Goal: Obtain resource: Download file/media

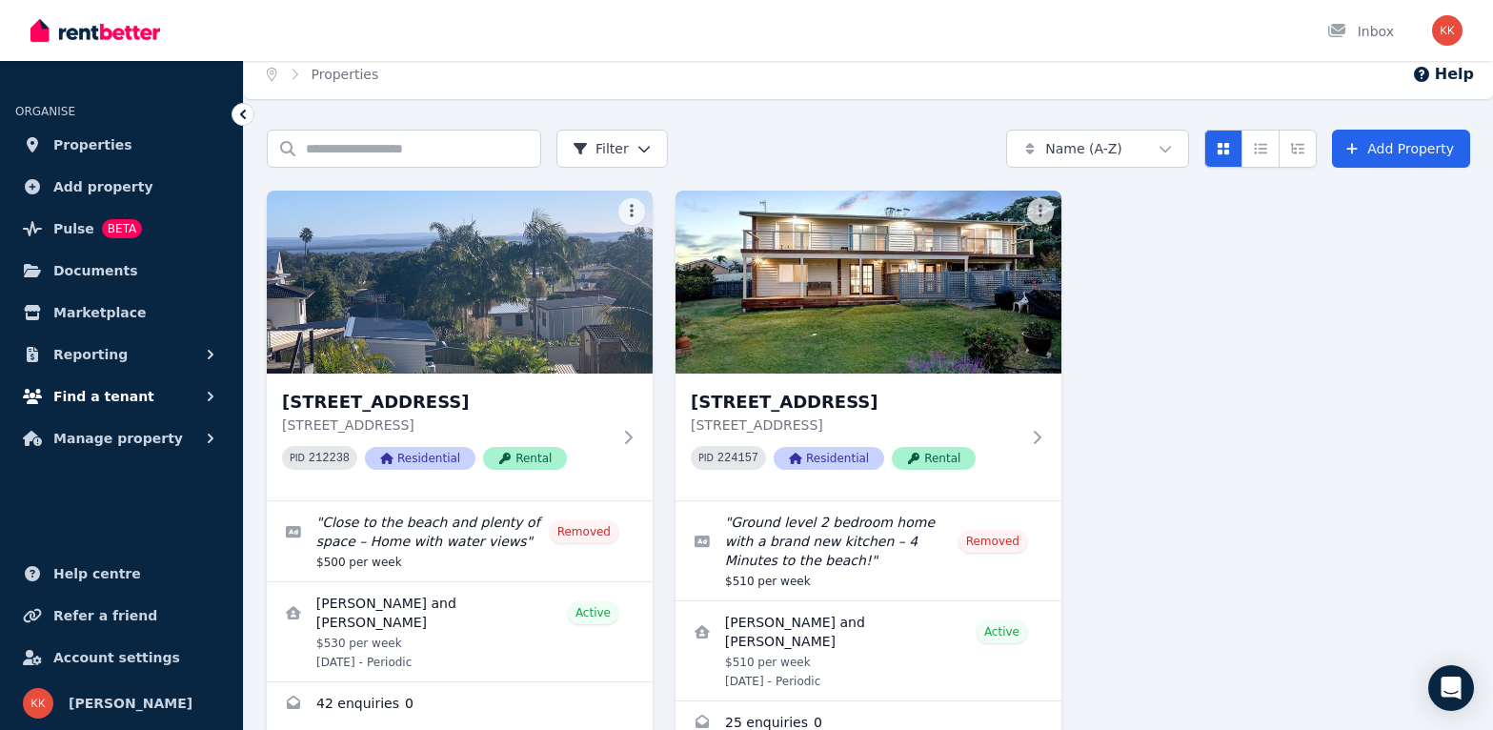
scroll to position [101, 0]
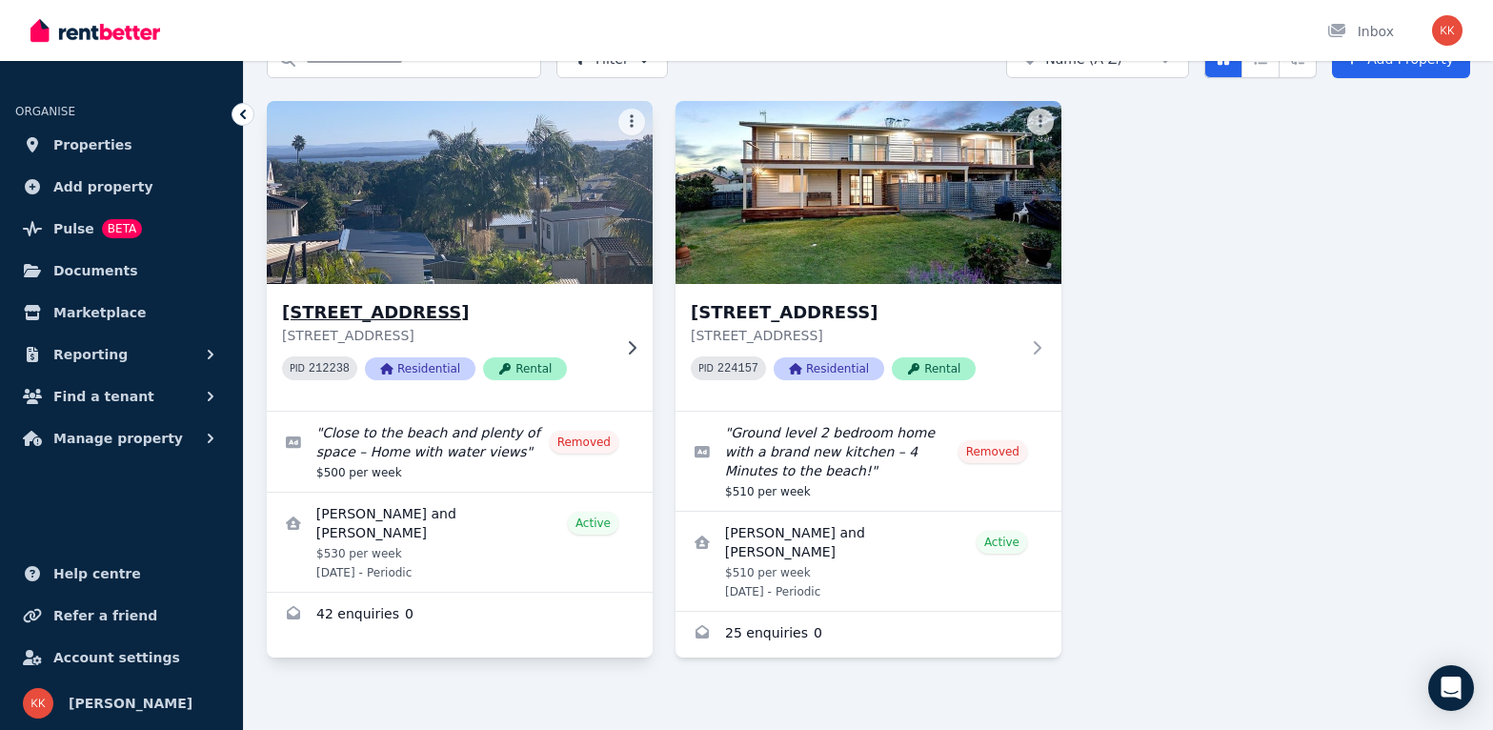
click at [458, 312] on h3 "[STREET_ADDRESS]" at bounding box center [446, 312] width 329 height 27
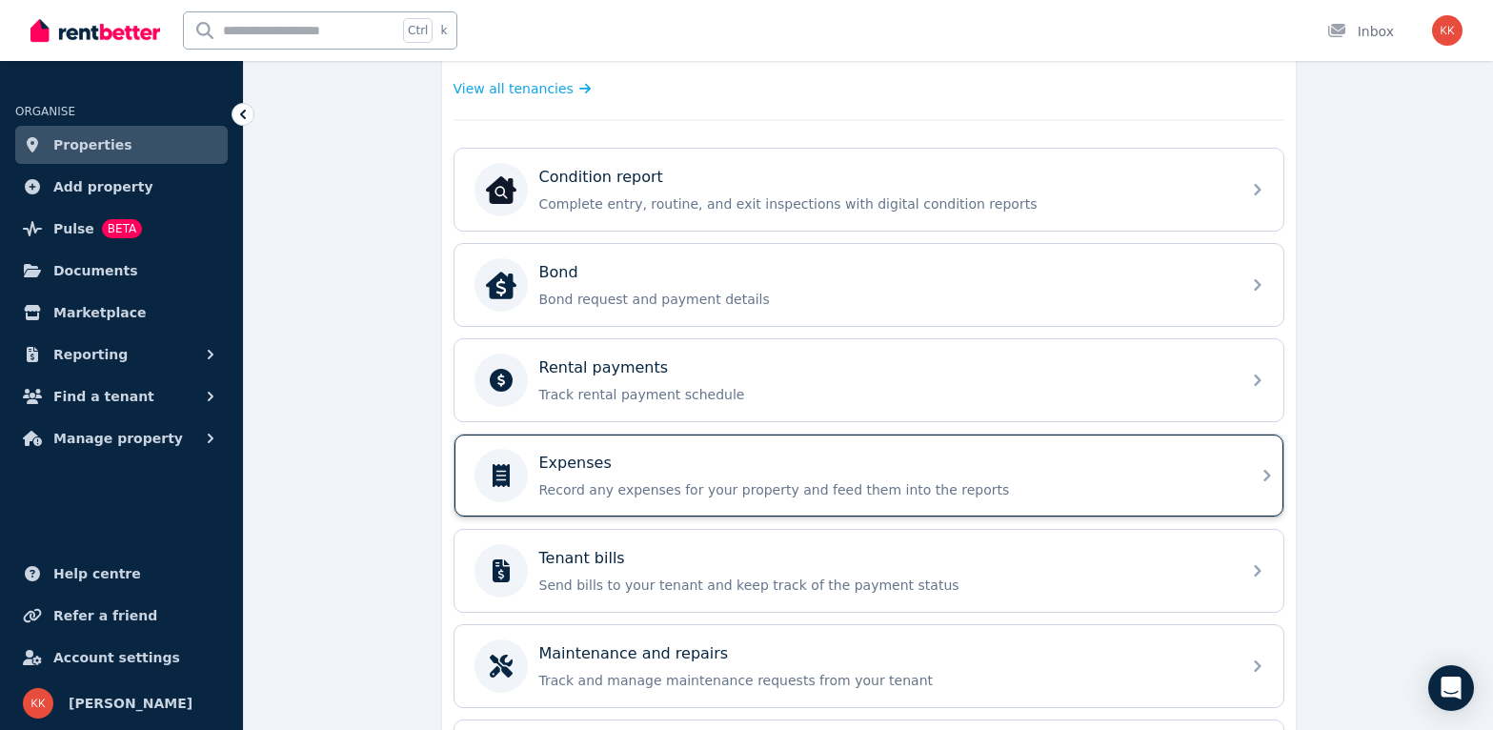
scroll to position [322, 0]
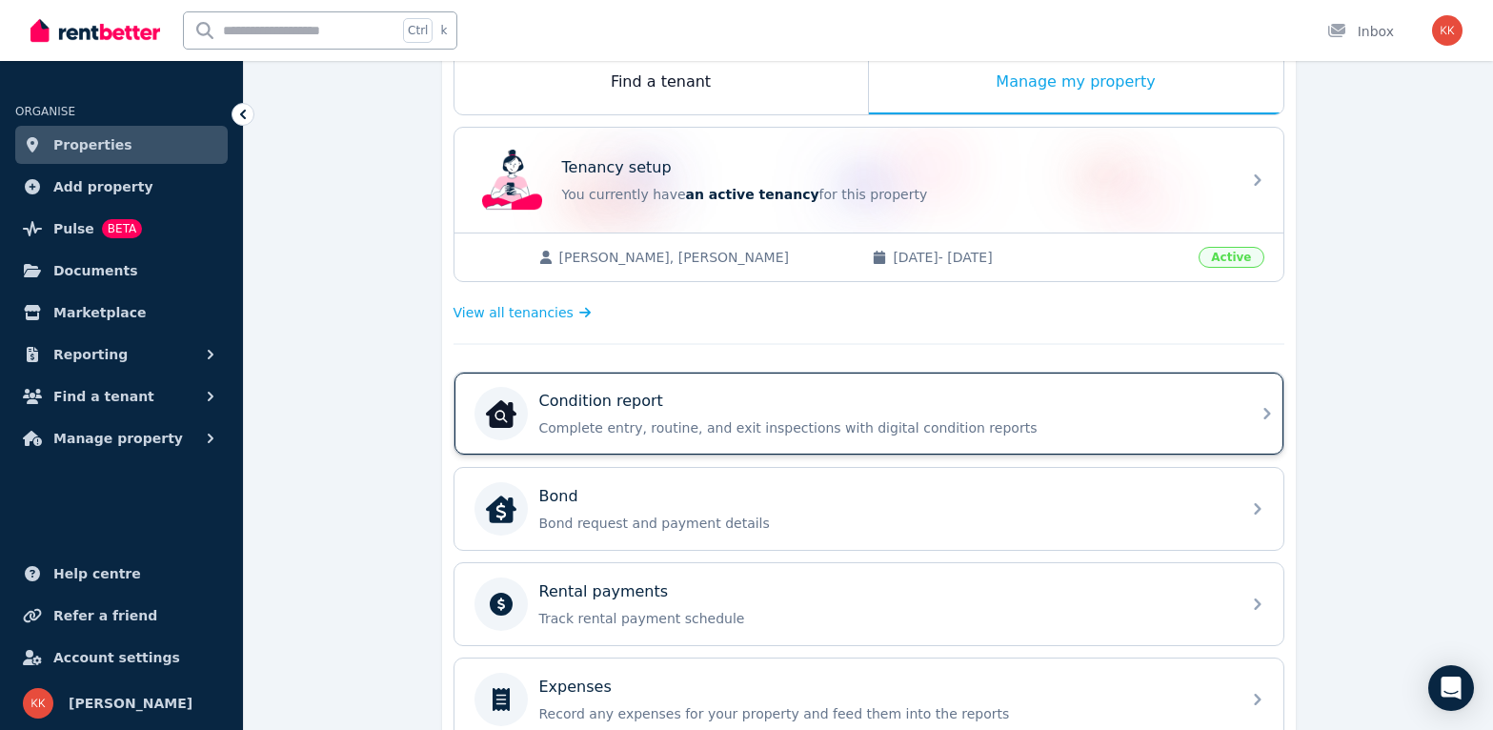
click at [675, 405] on div "Condition report" at bounding box center [884, 401] width 690 height 23
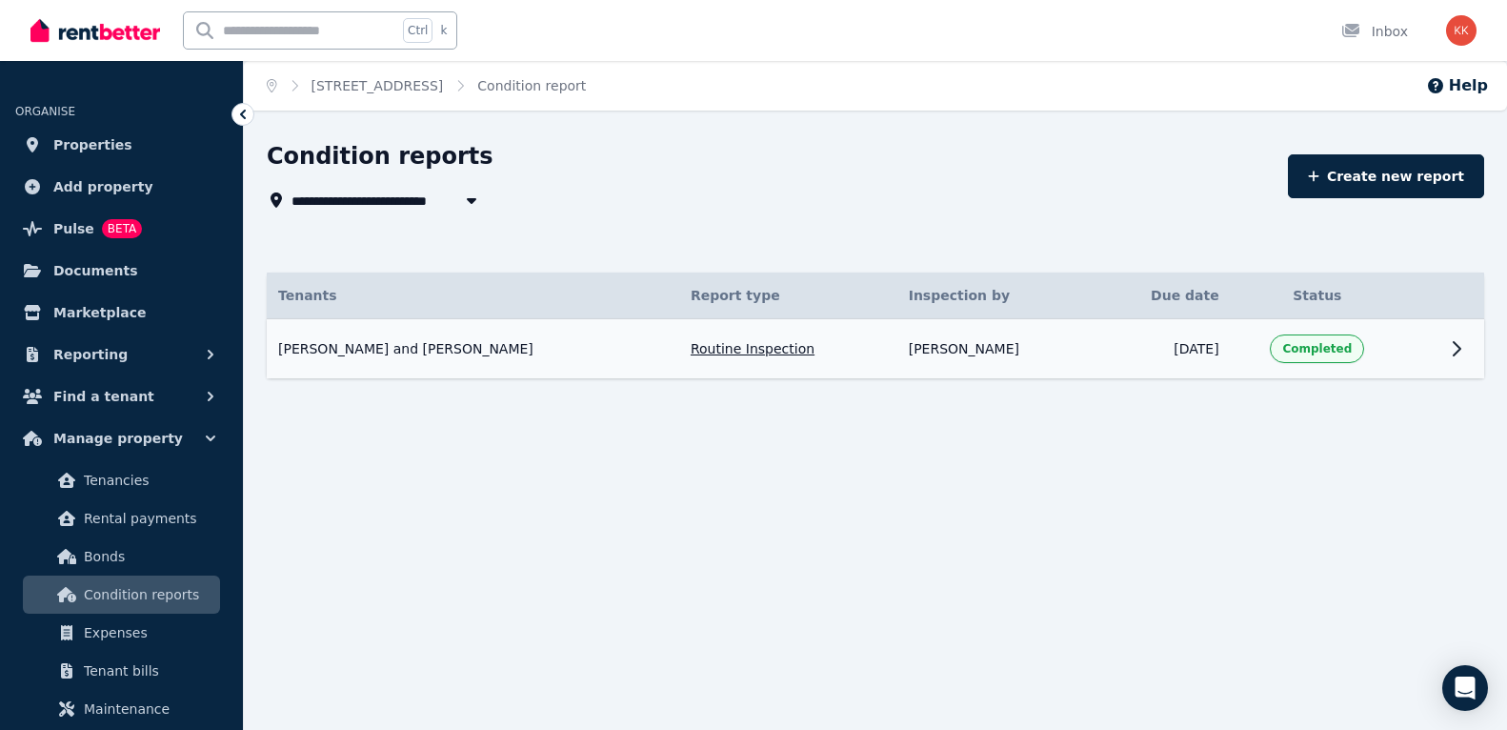
click at [1409, 353] on td at bounding box center [1421, 349] width 34 height 60
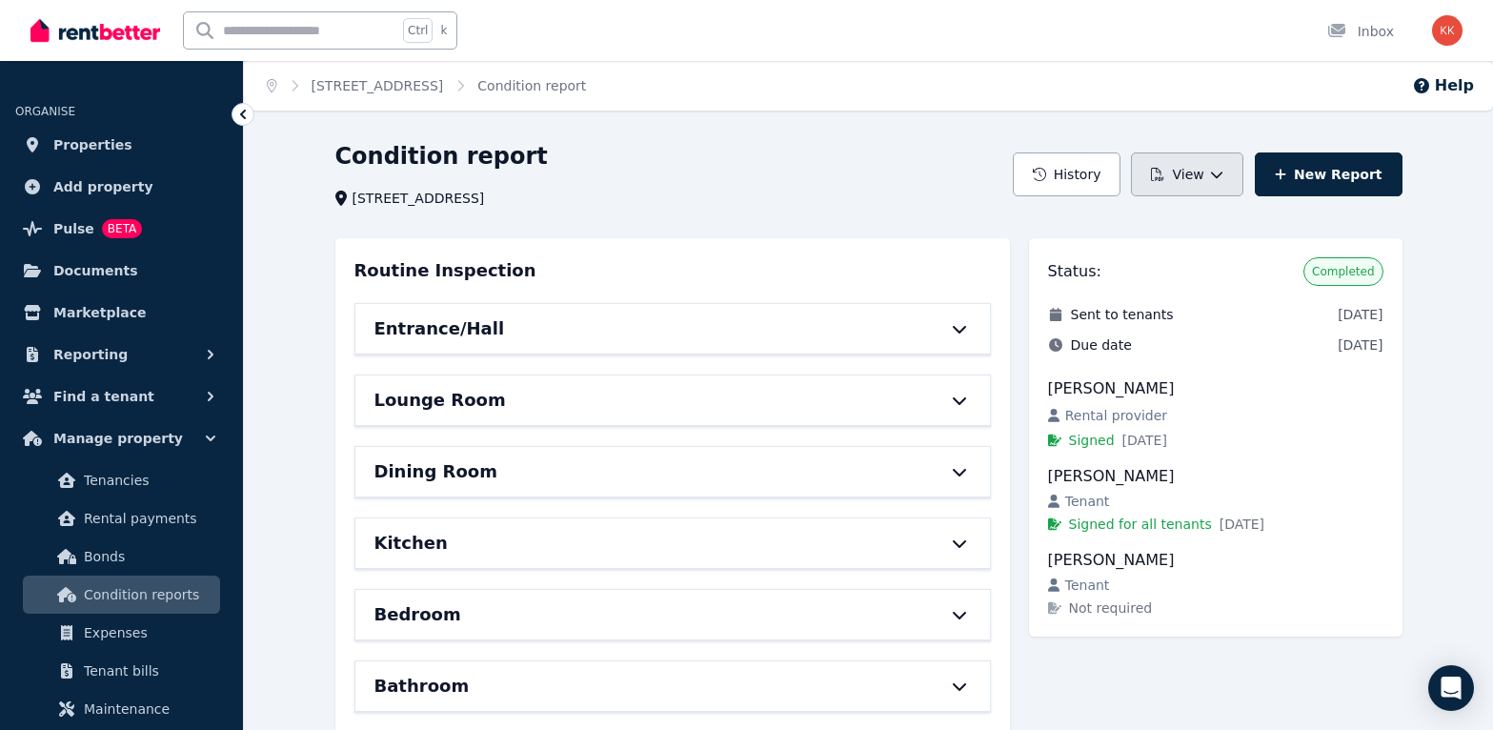
click at [1215, 190] on button "View" at bounding box center [1186, 174] width 111 height 44
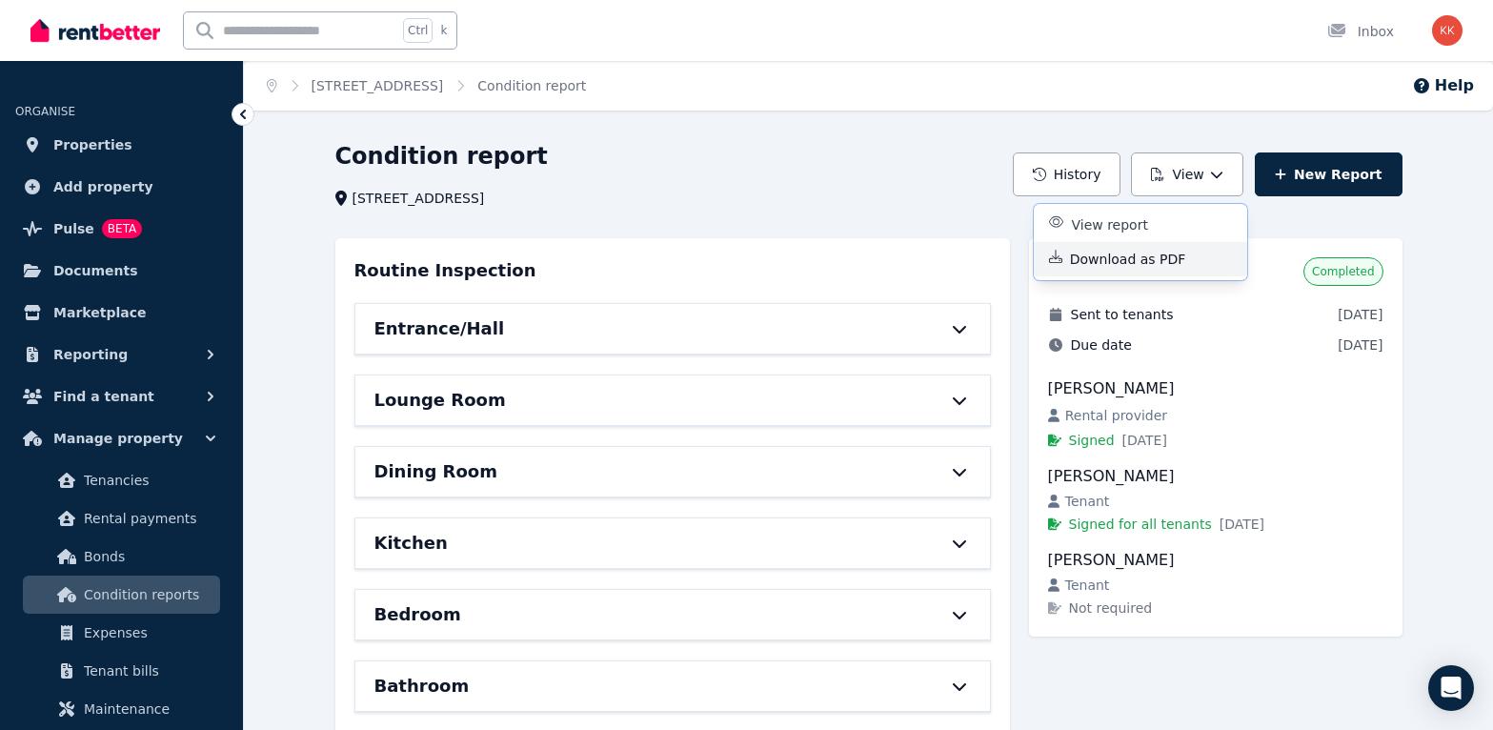
click at [1180, 258] on p "Download as PDF" at bounding box center [1135, 259] width 131 height 19
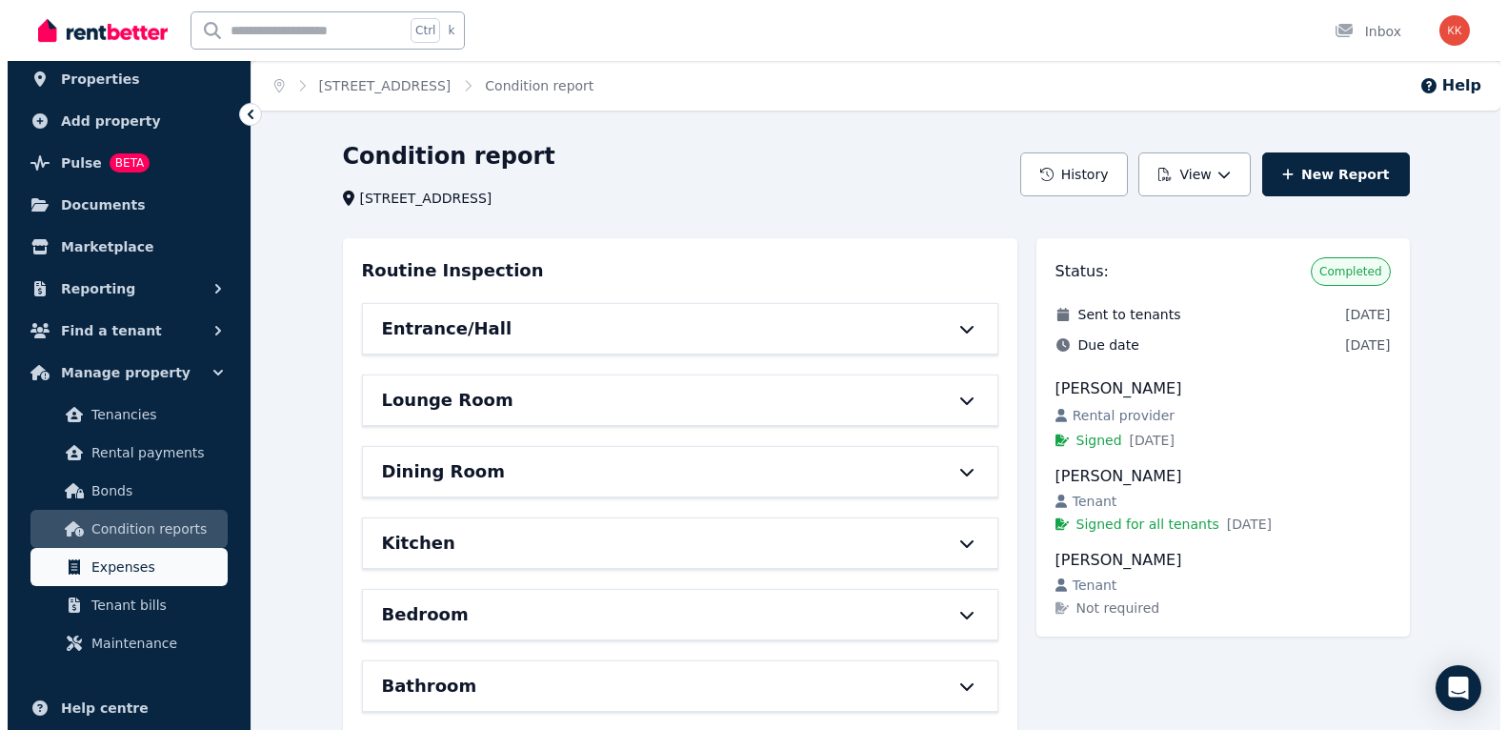
scroll to position [95, 0]
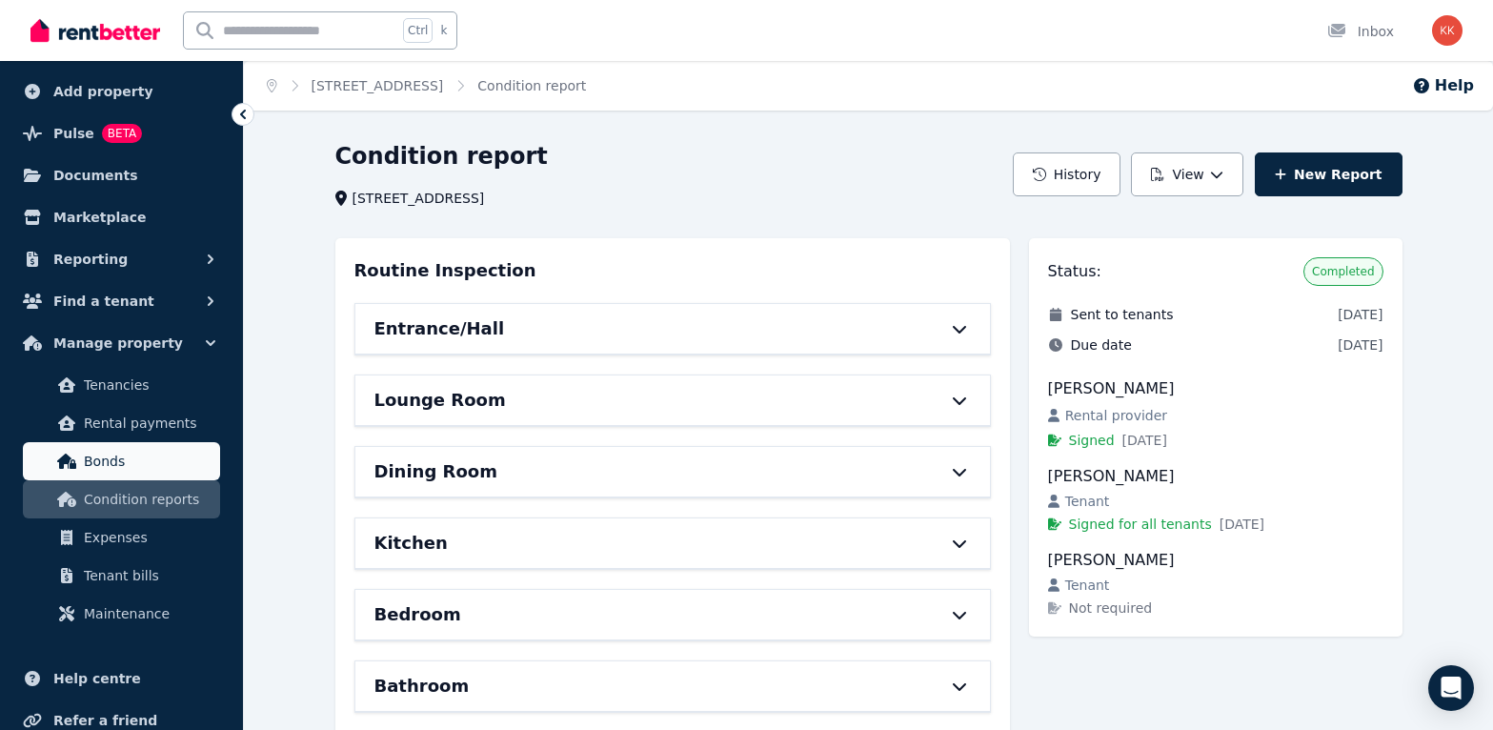
click at [112, 468] on span "Bonds" at bounding box center [148, 461] width 129 height 23
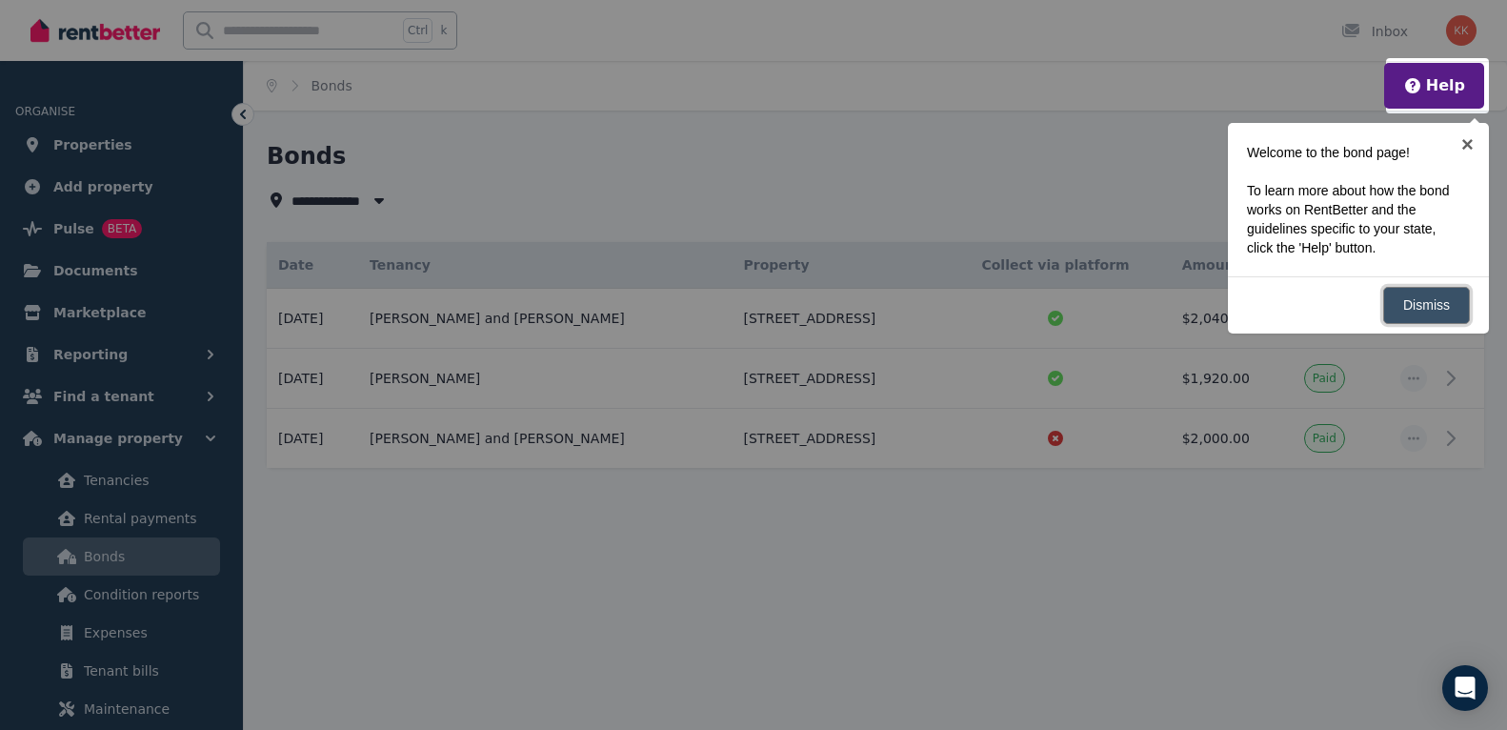
click at [1427, 306] on link "Dismiss" at bounding box center [1426, 305] width 87 height 37
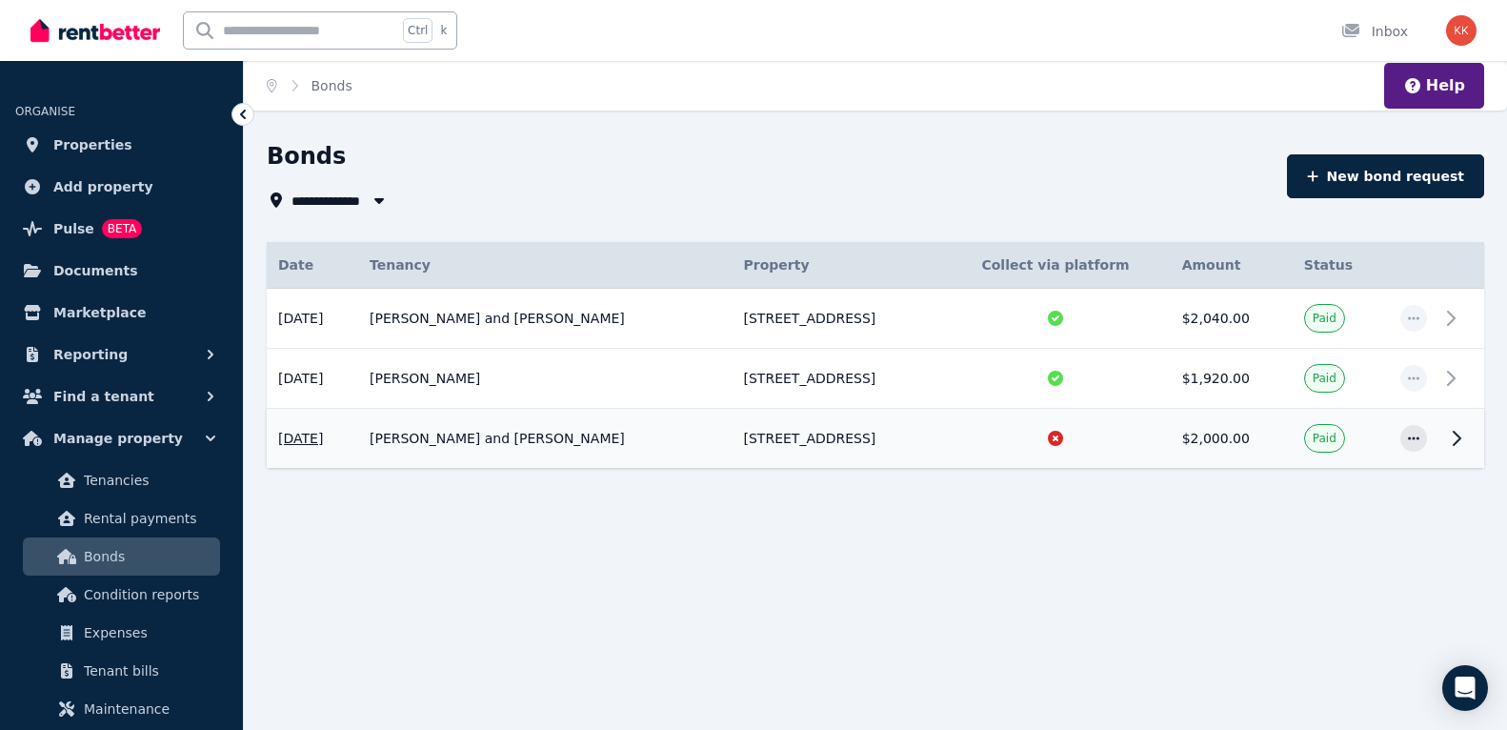
click at [941, 441] on td "[STREET_ADDRESS]" at bounding box center [837, 439] width 209 height 60
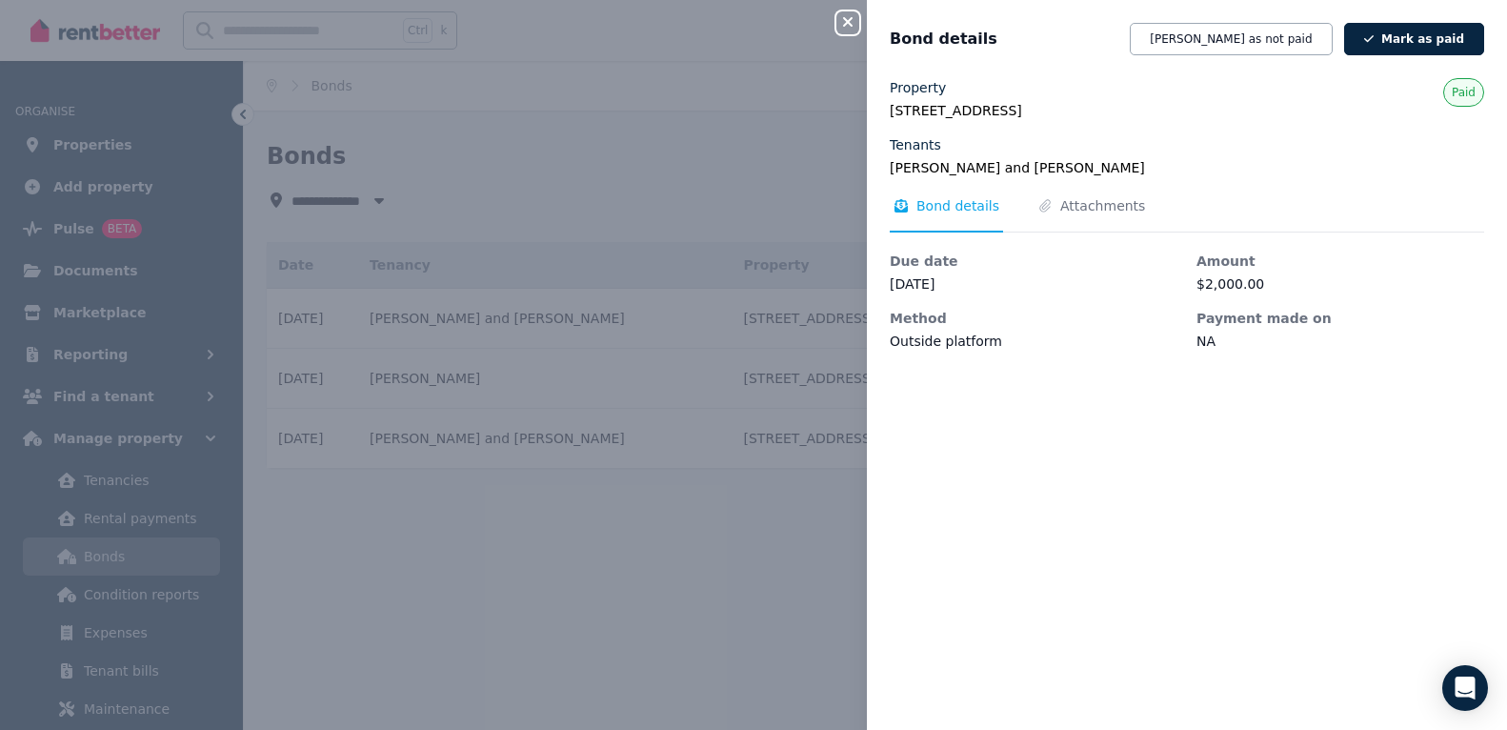
click at [935, 278] on dd "[DATE]" at bounding box center [1034, 283] width 288 height 19
click at [1087, 210] on span "Attachments" at bounding box center [1102, 205] width 85 height 19
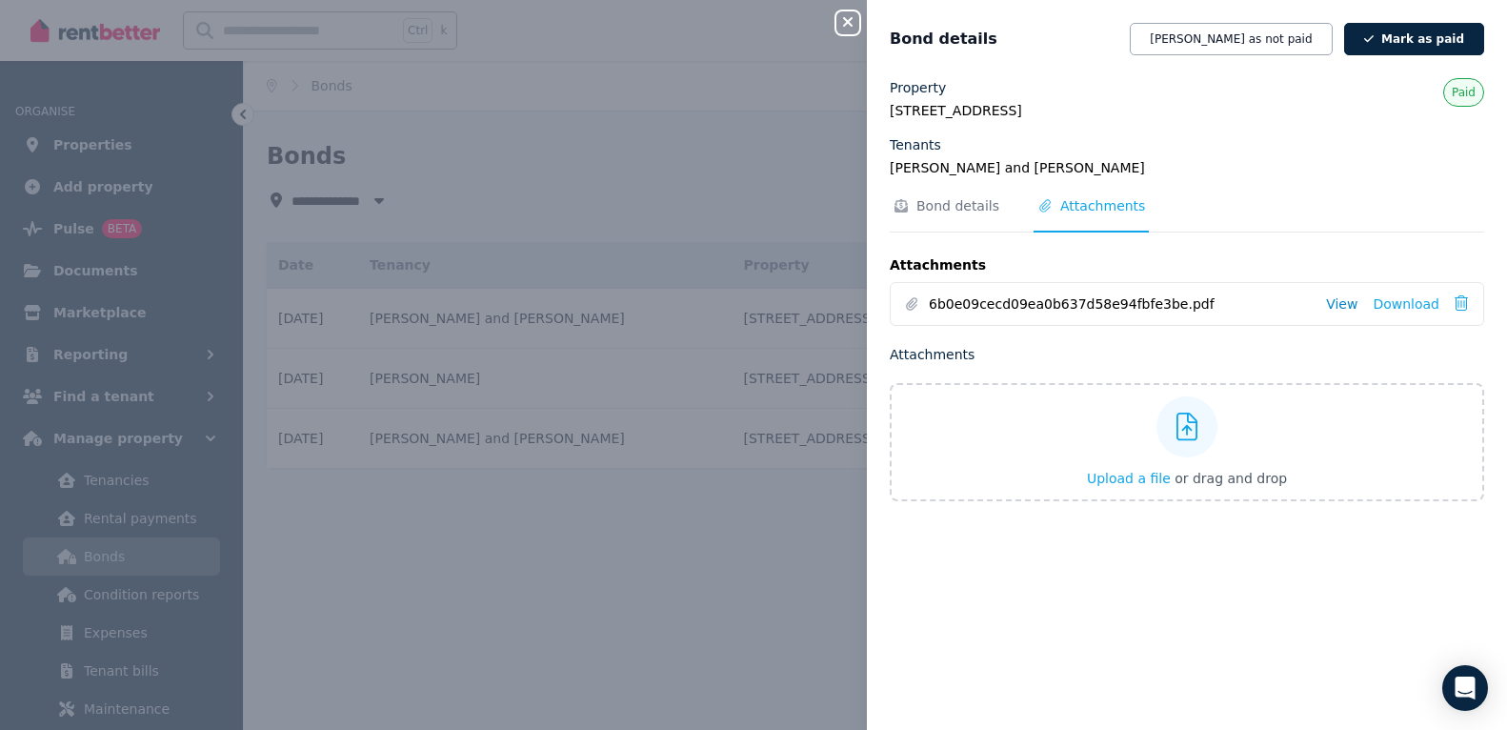
click at [1330, 309] on link "View" at bounding box center [1341, 303] width 31 height 19
click at [1383, 304] on link "Download" at bounding box center [1406, 303] width 67 height 19
click at [449, 350] on div "Close panel Bond details [PERSON_NAME] as not paid Mark as paid Property [STREE…" at bounding box center [753, 365] width 1507 height 730
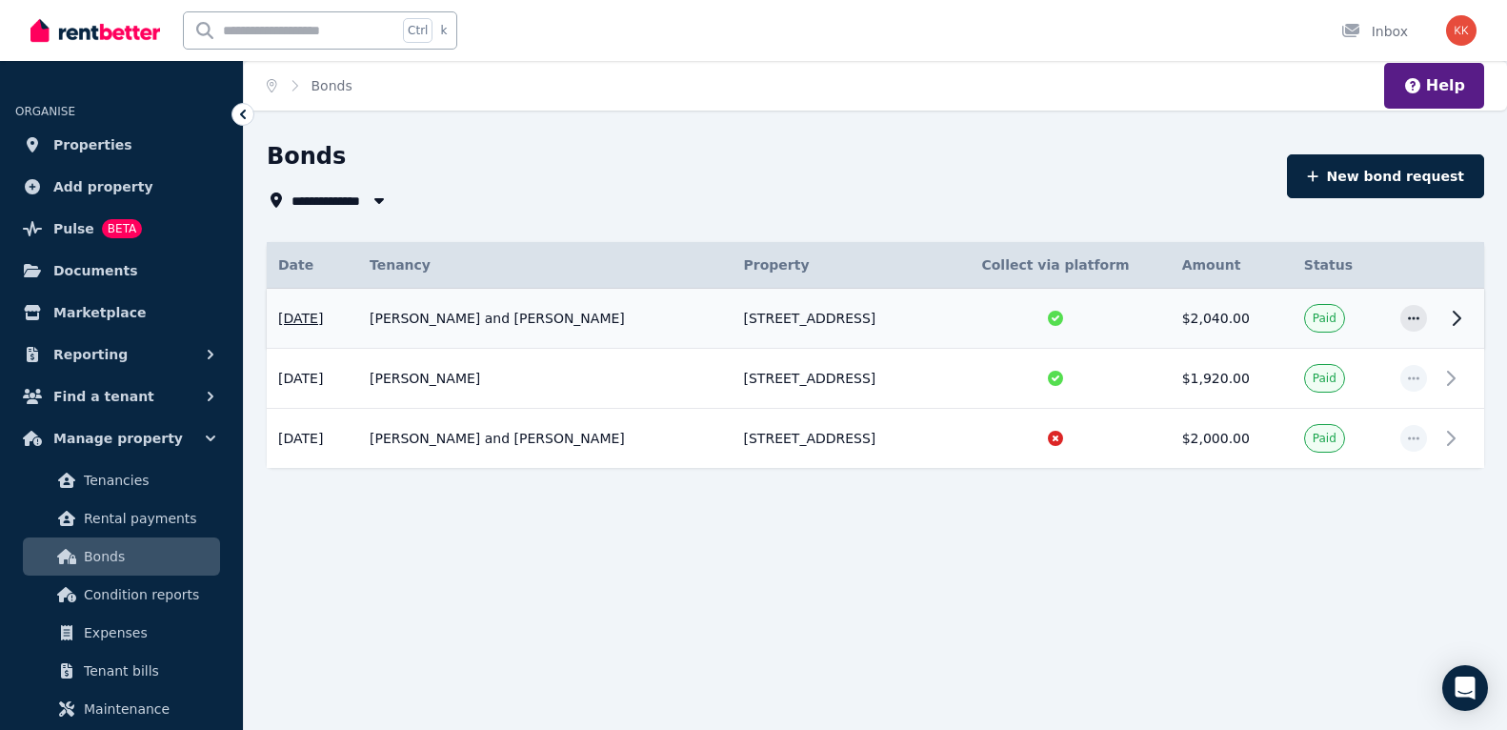
click at [556, 328] on td "[PERSON_NAME] and [PERSON_NAME]" at bounding box center [545, 319] width 374 height 60
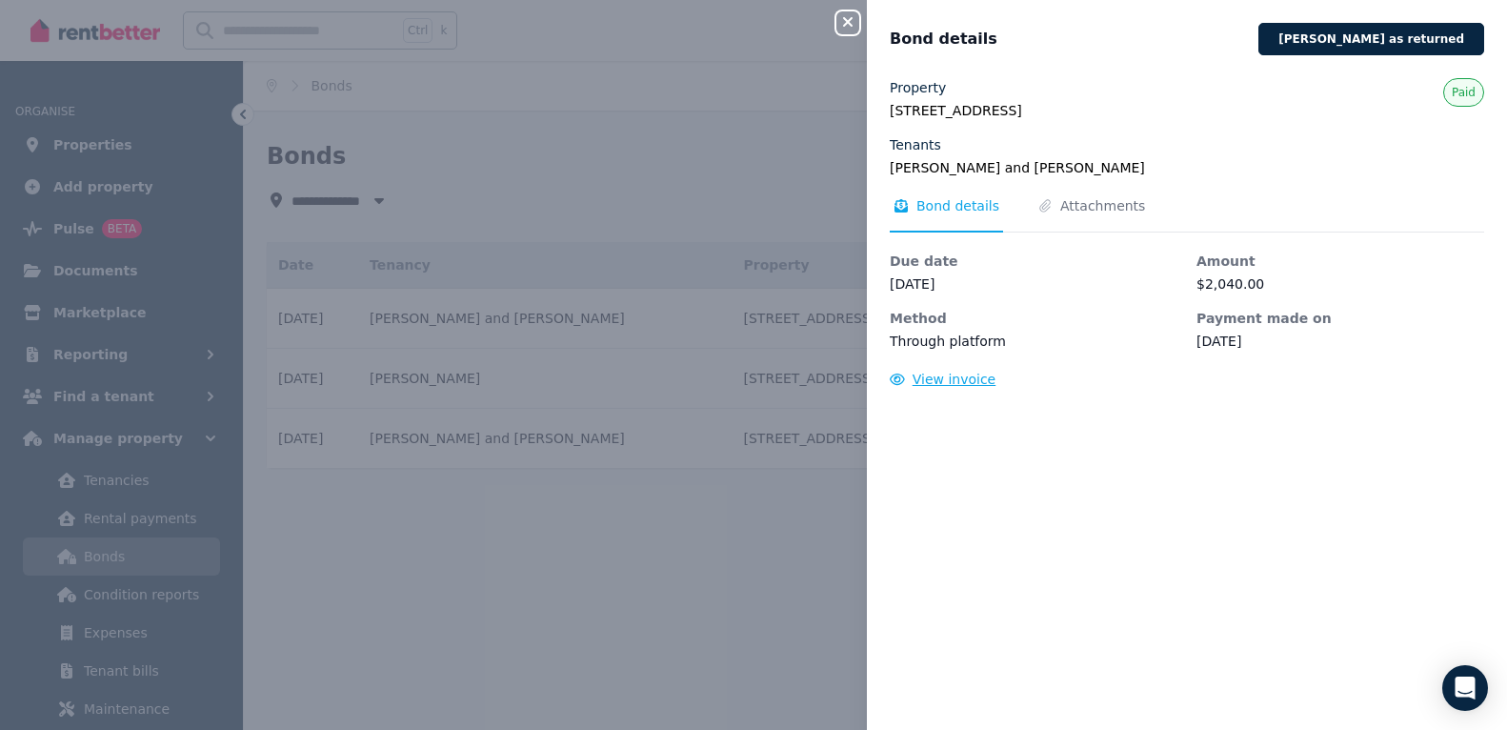
click at [924, 378] on span "View invoice" at bounding box center [955, 379] width 84 height 15
click at [1097, 203] on span "Attachments" at bounding box center [1102, 205] width 85 height 19
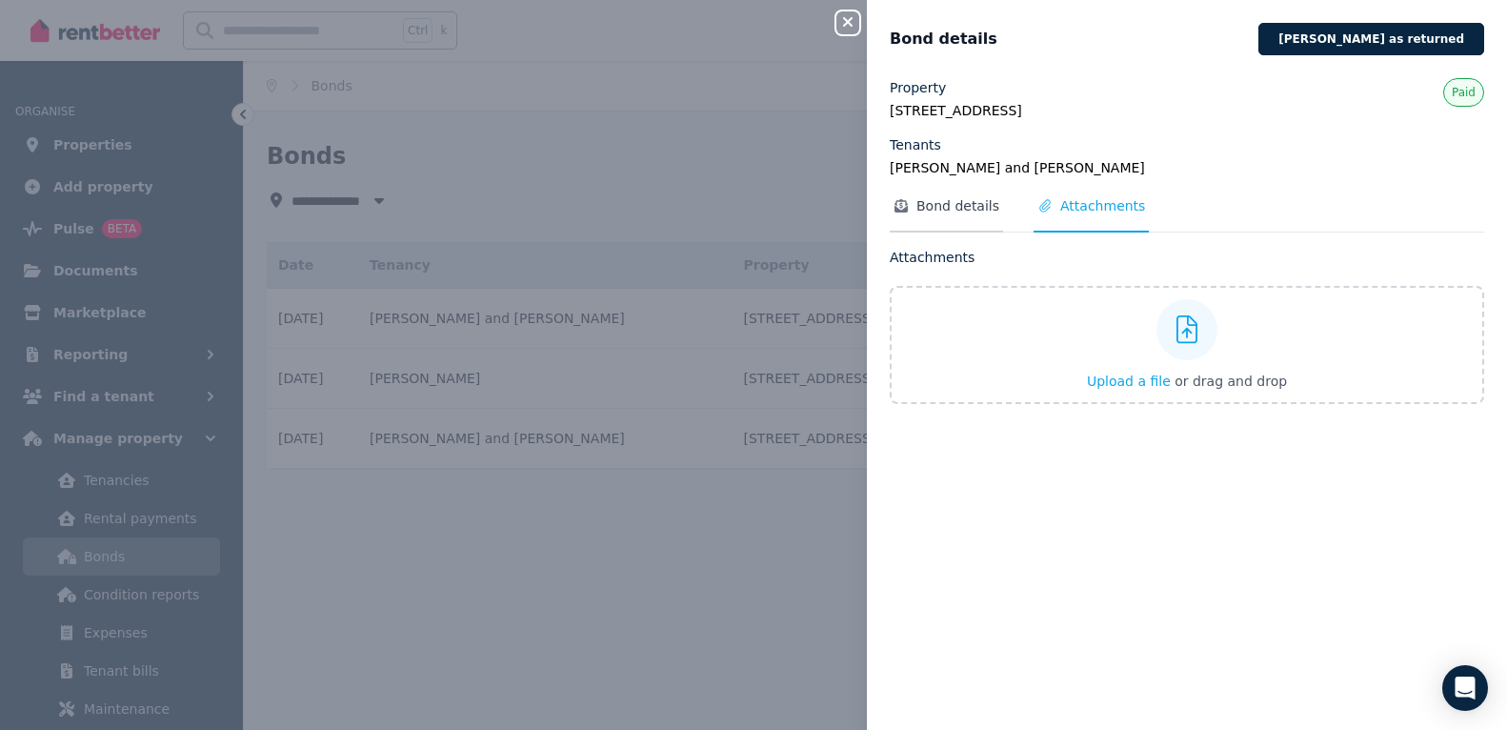
click at [947, 207] on span "Bond details" at bounding box center [957, 205] width 83 height 19
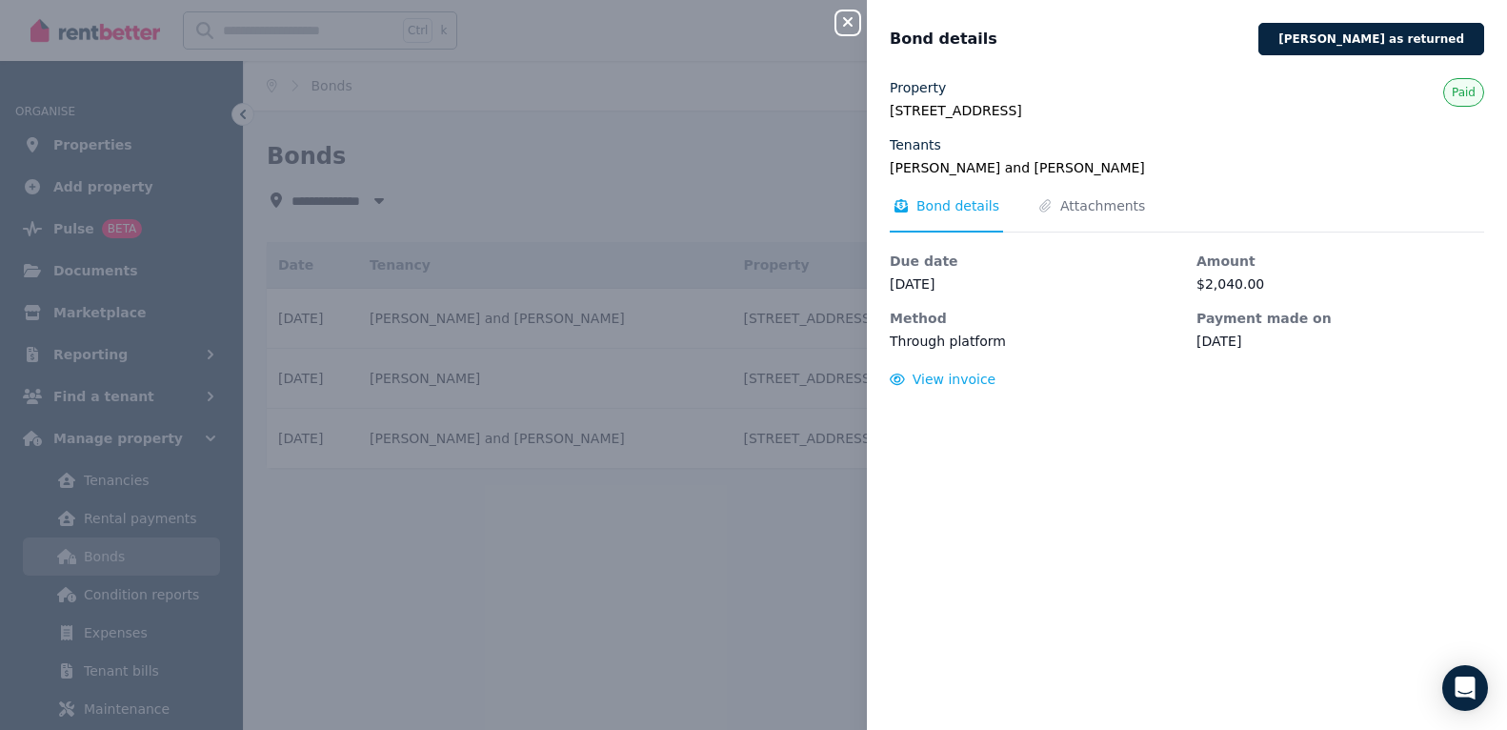
drag, startPoint x: 713, startPoint y: 494, endPoint x: 677, endPoint y: 472, distance: 42.0
click at [712, 495] on div "Close panel Bond details [PERSON_NAME] as returned Property [STREET_ADDRESS] Te…" at bounding box center [753, 365] width 1507 height 730
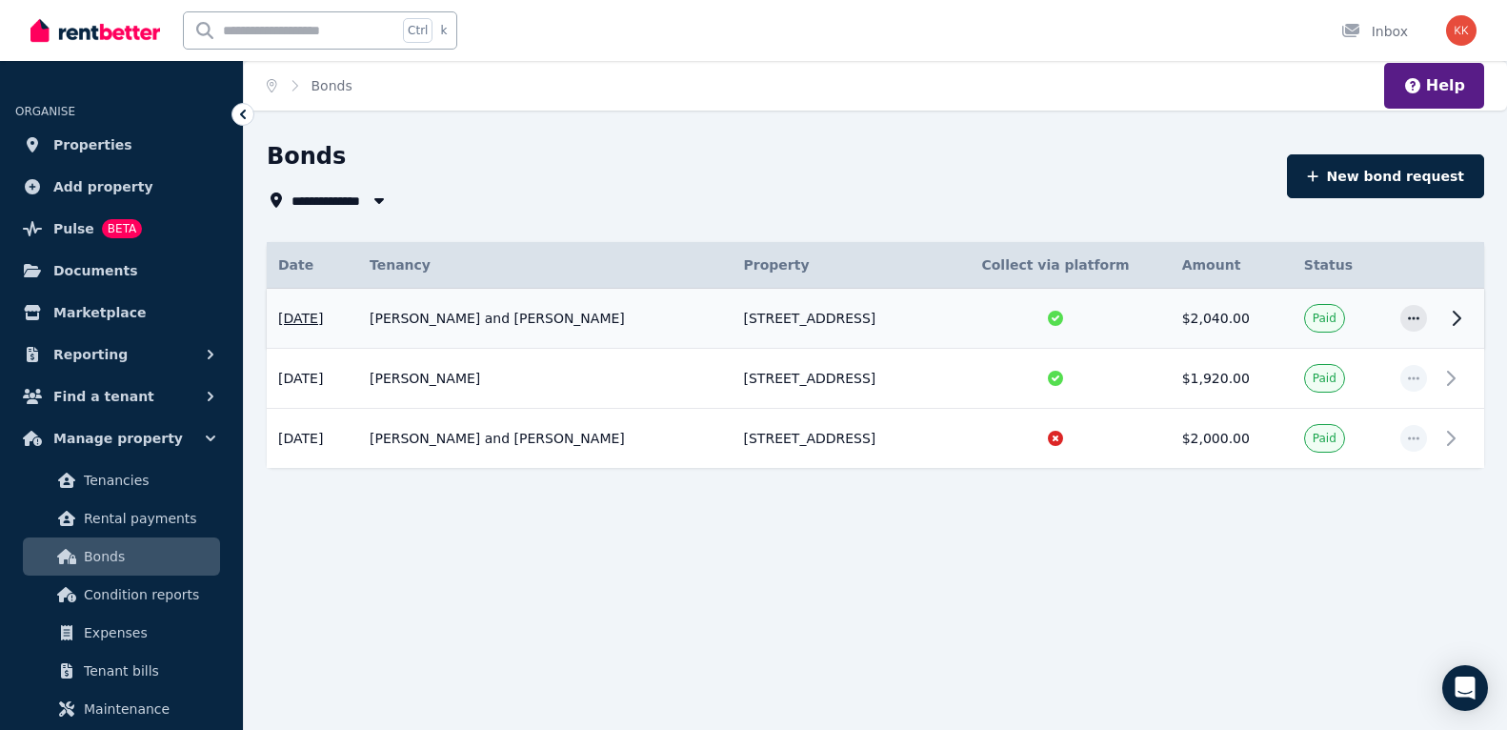
click at [488, 326] on td "[PERSON_NAME] and [PERSON_NAME]" at bounding box center [545, 319] width 374 height 60
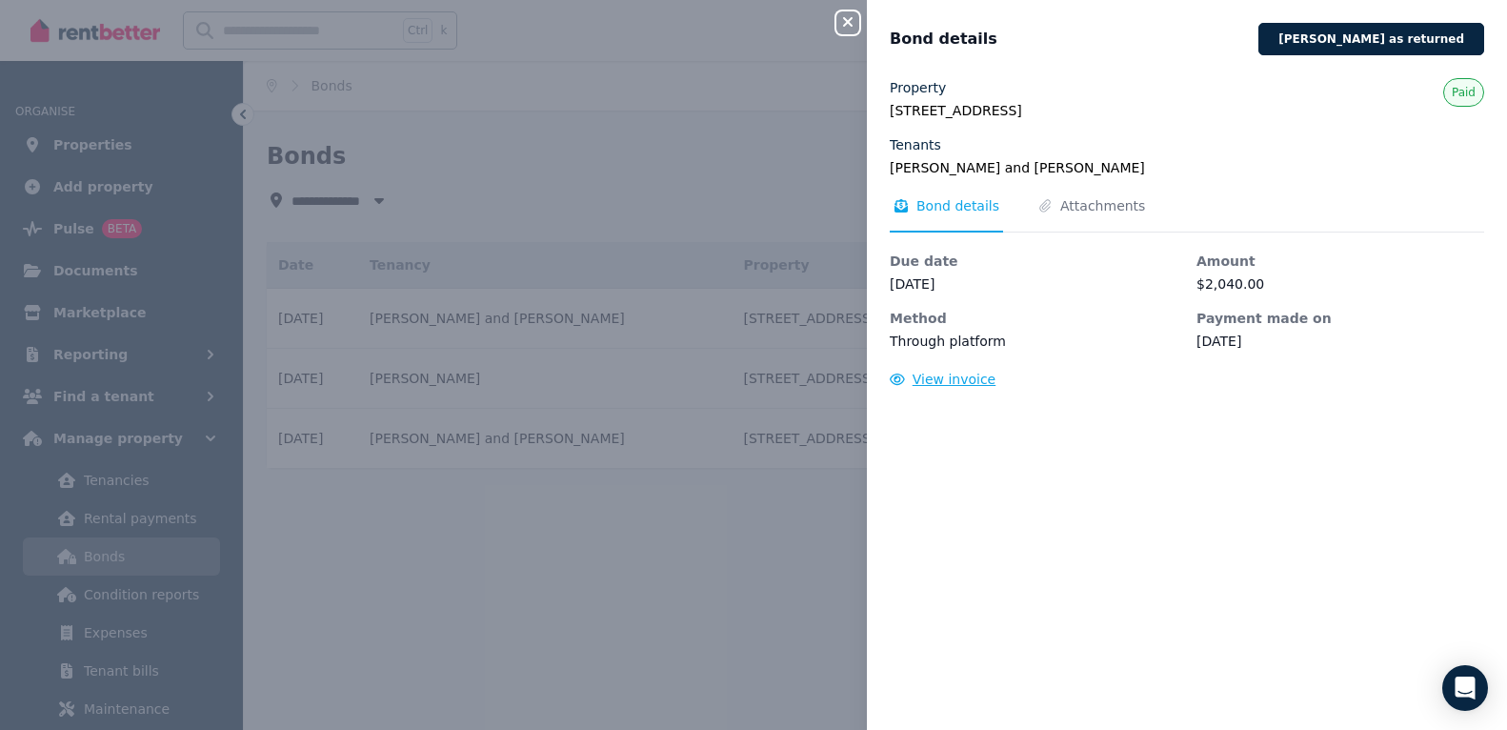
click at [946, 384] on span "View invoice" at bounding box center [955, 379] width 84 height 15
click at [703, 581] on div "Close panel Bond details [PERSON_NAME] as returned Property [STREET_ADDRESS] Te…" at bounding box center [753, 365] width 1507 height 730
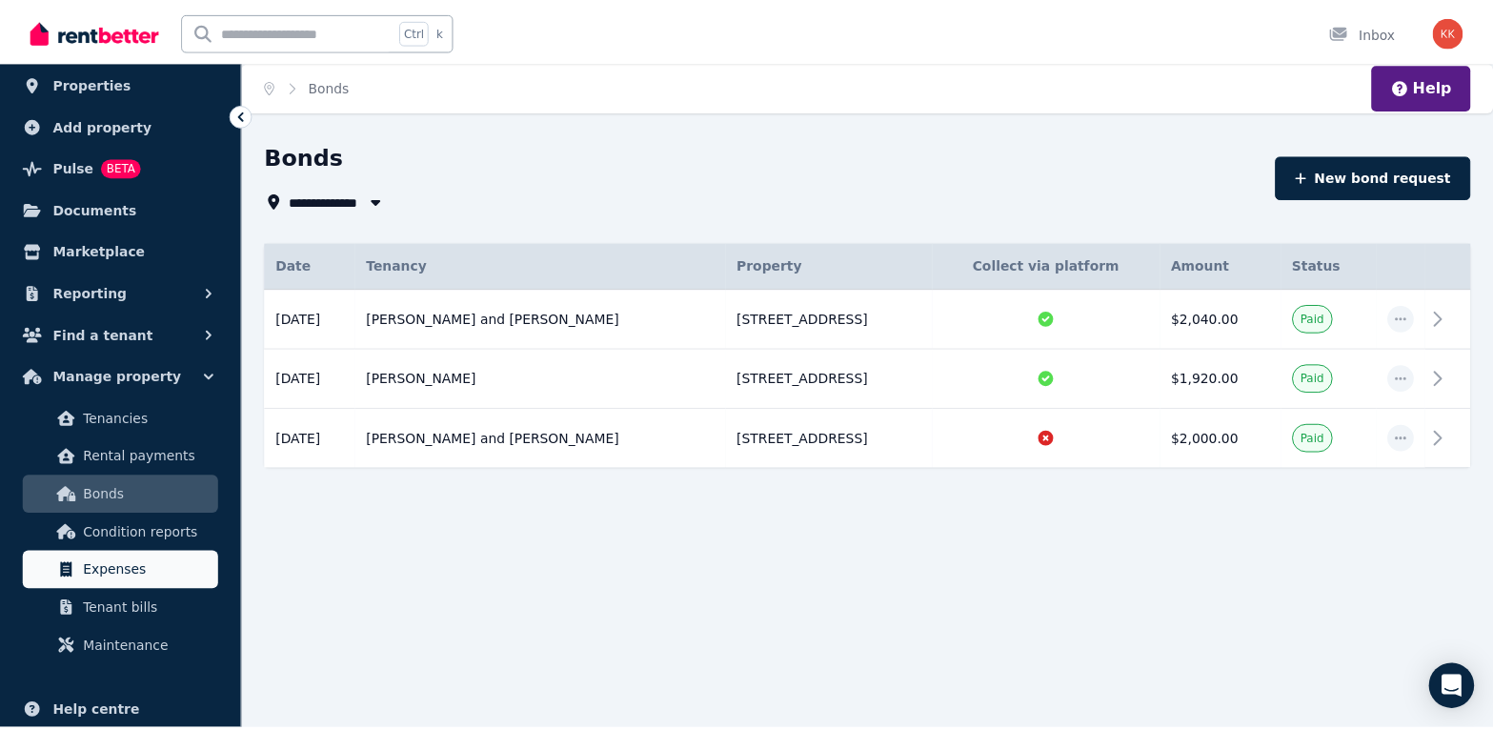
scroll to position [95, 0]
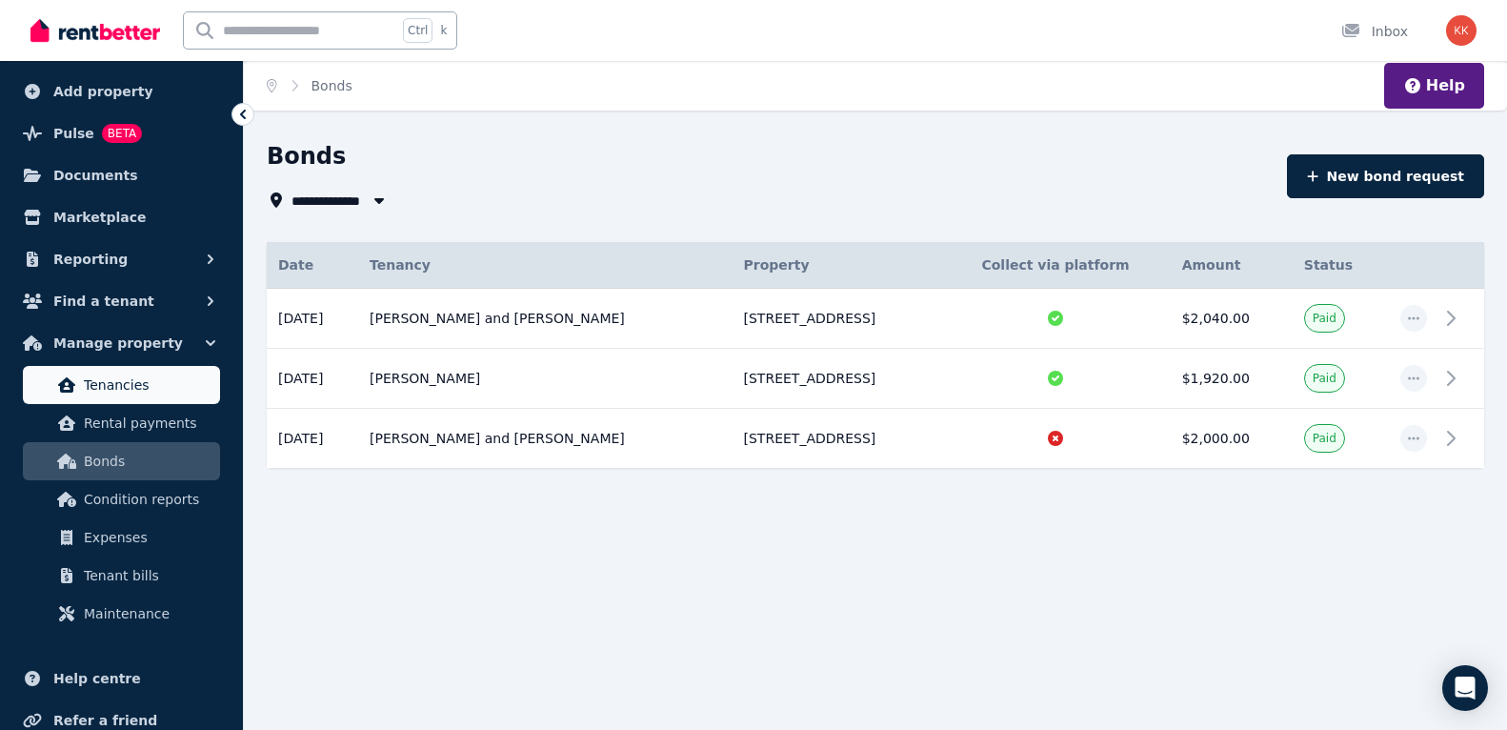
click at [132, 381] on span "Tenancies" at bounding box center [148, 384] width 129 height 23
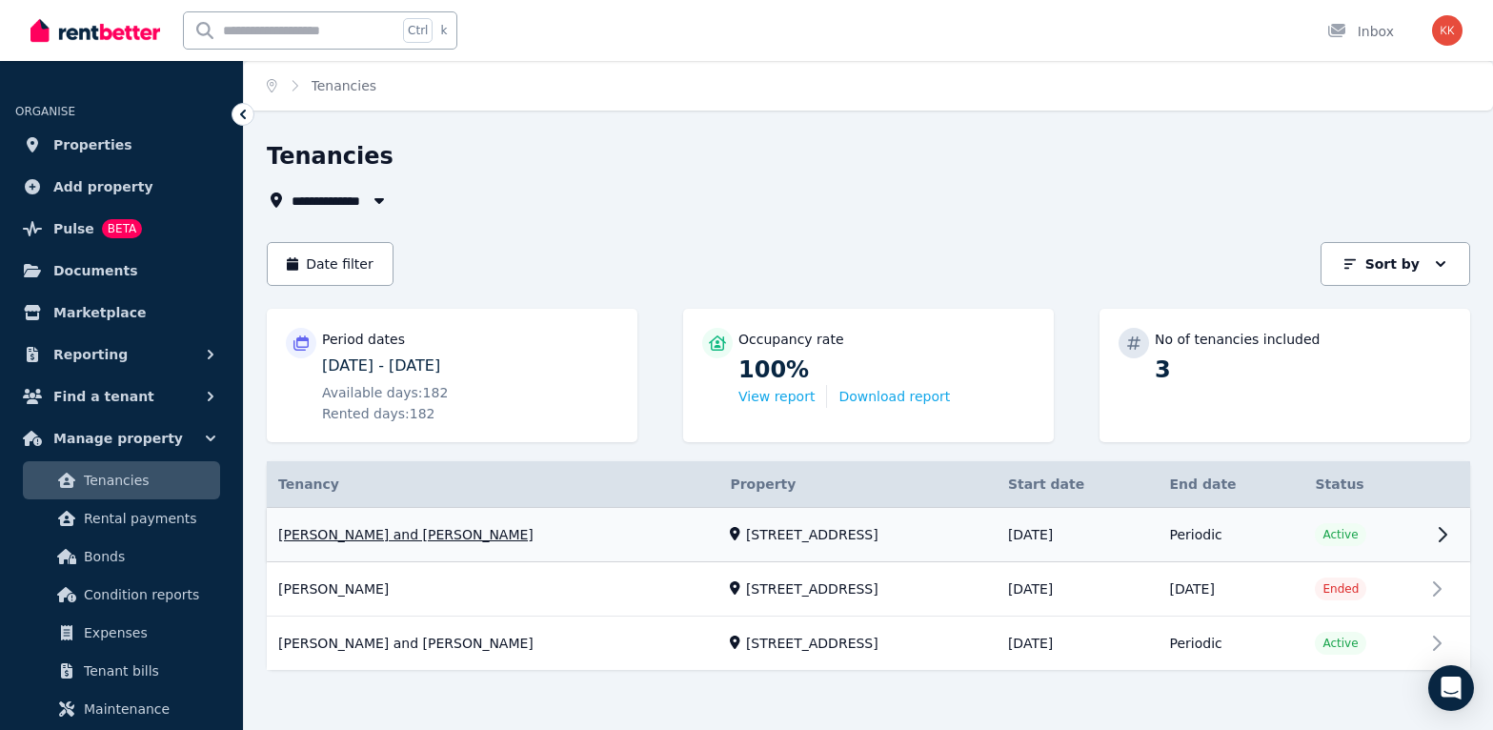
click at [380, 543] on link "View property details" at bounding box center [868, 535] width 1203 height 54
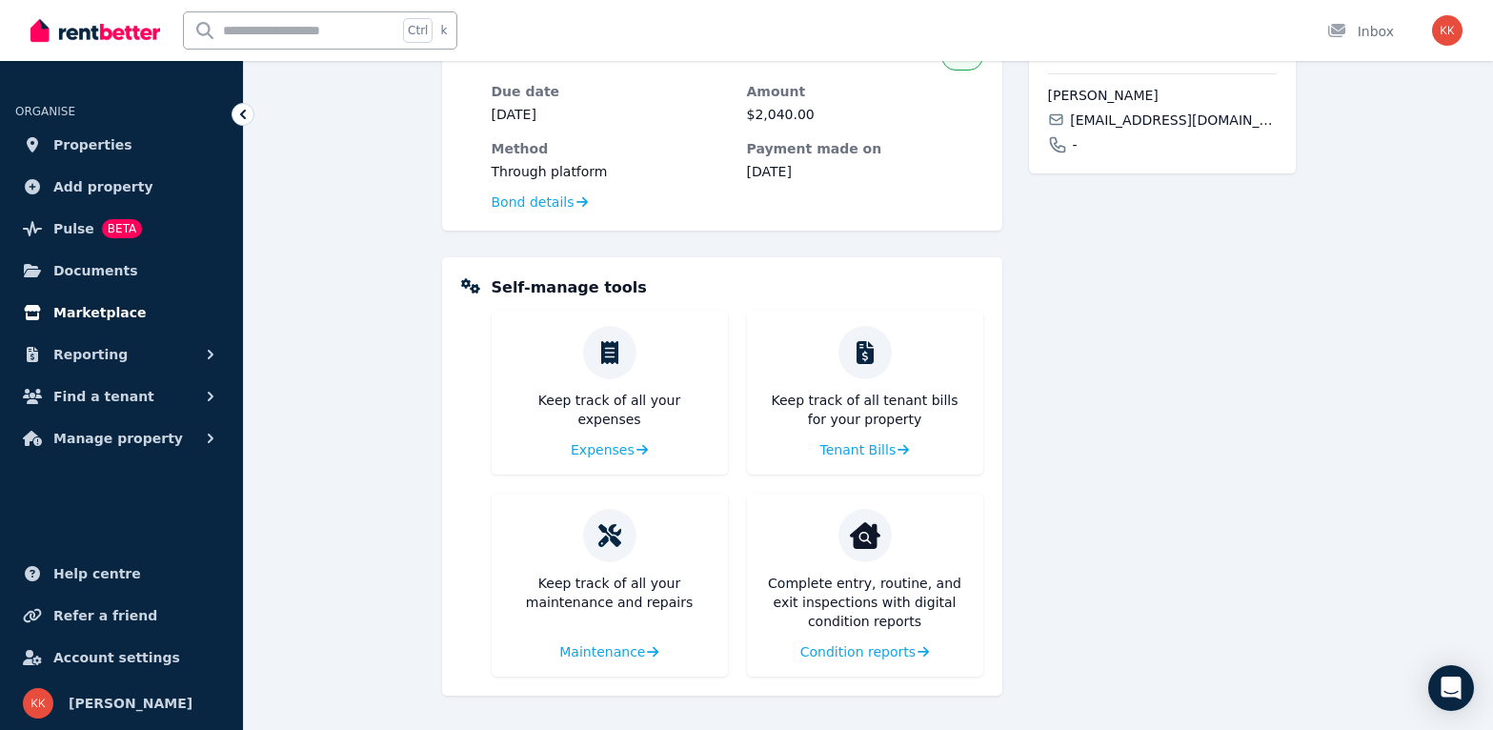
scroll to position [69, 0]
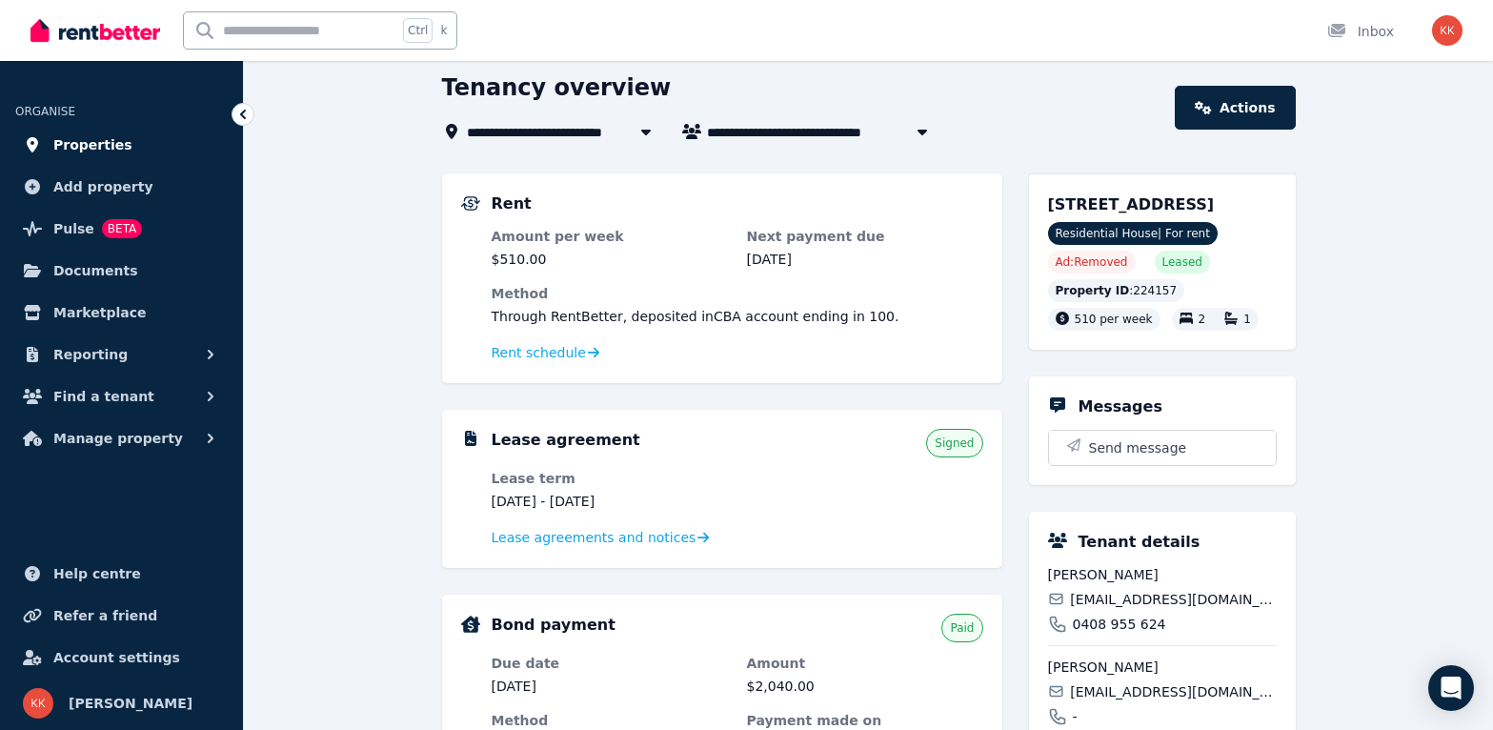
click at [109, 142] on span "Properties" at bounding box center [92, 144] width 79 height 23
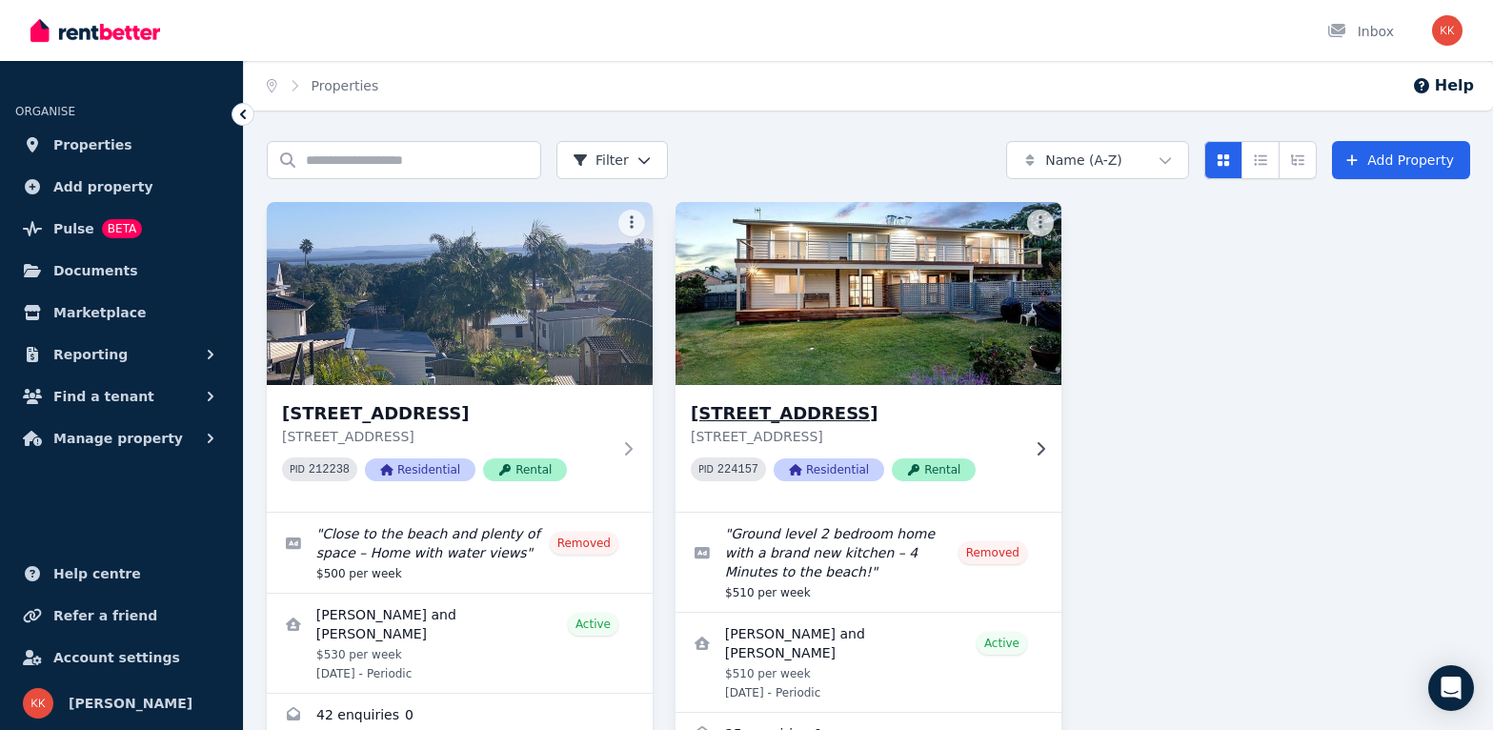
click at [860, 414] on h3 "[STREET_ADDRESS]" at bounding box center [855, 413] width 329 height 27
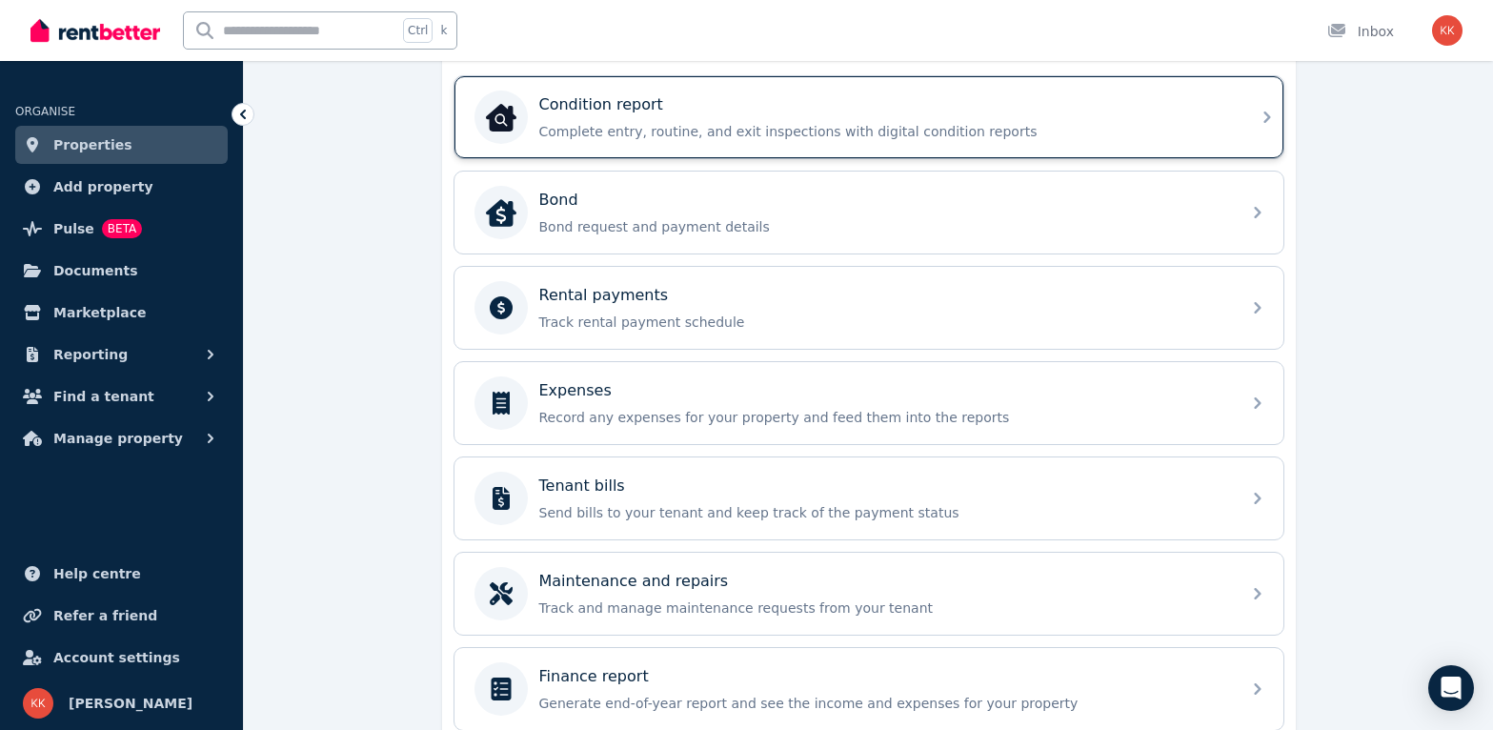
scroll to position [513, 0]
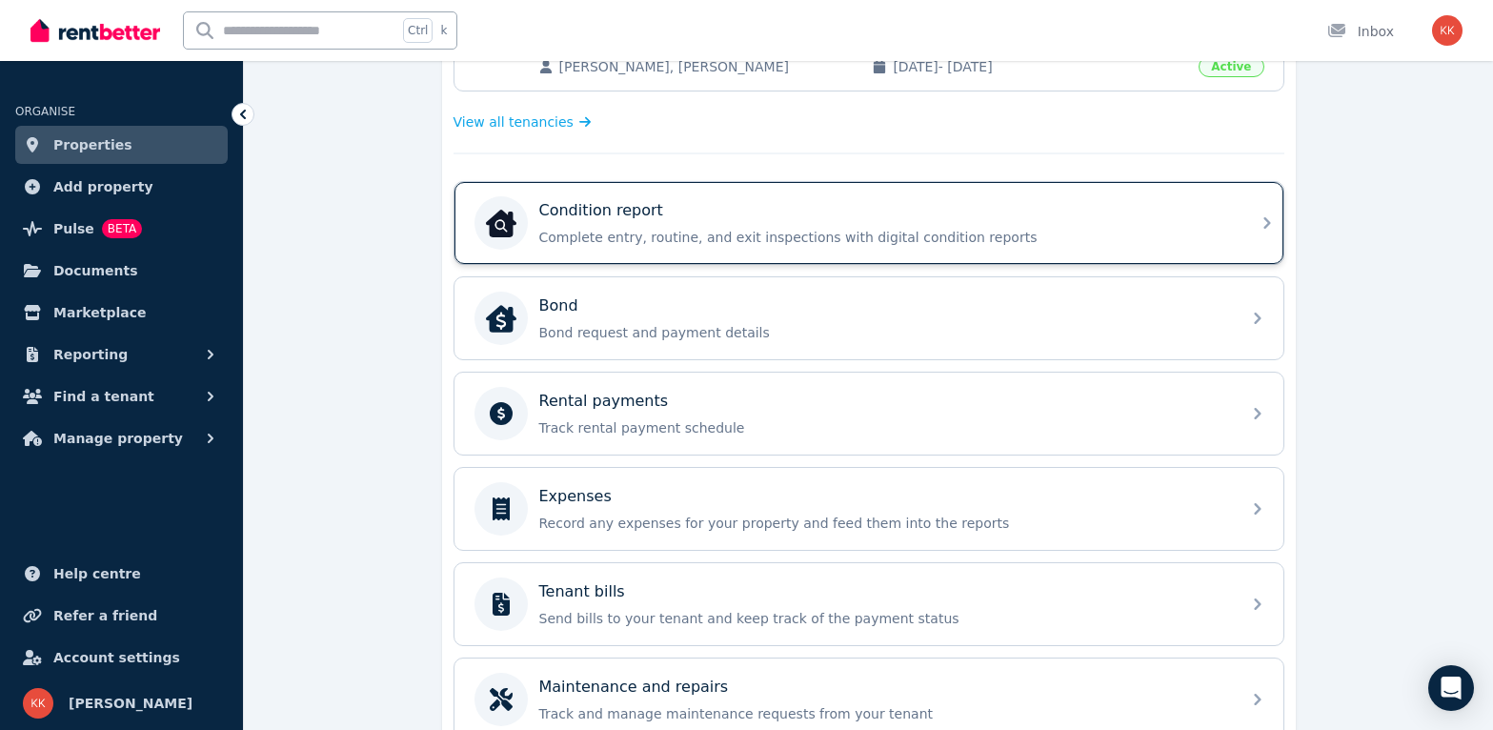
click at [775, 206] on div "Condition report" at bounding box center [884, 210] width 690 height 23
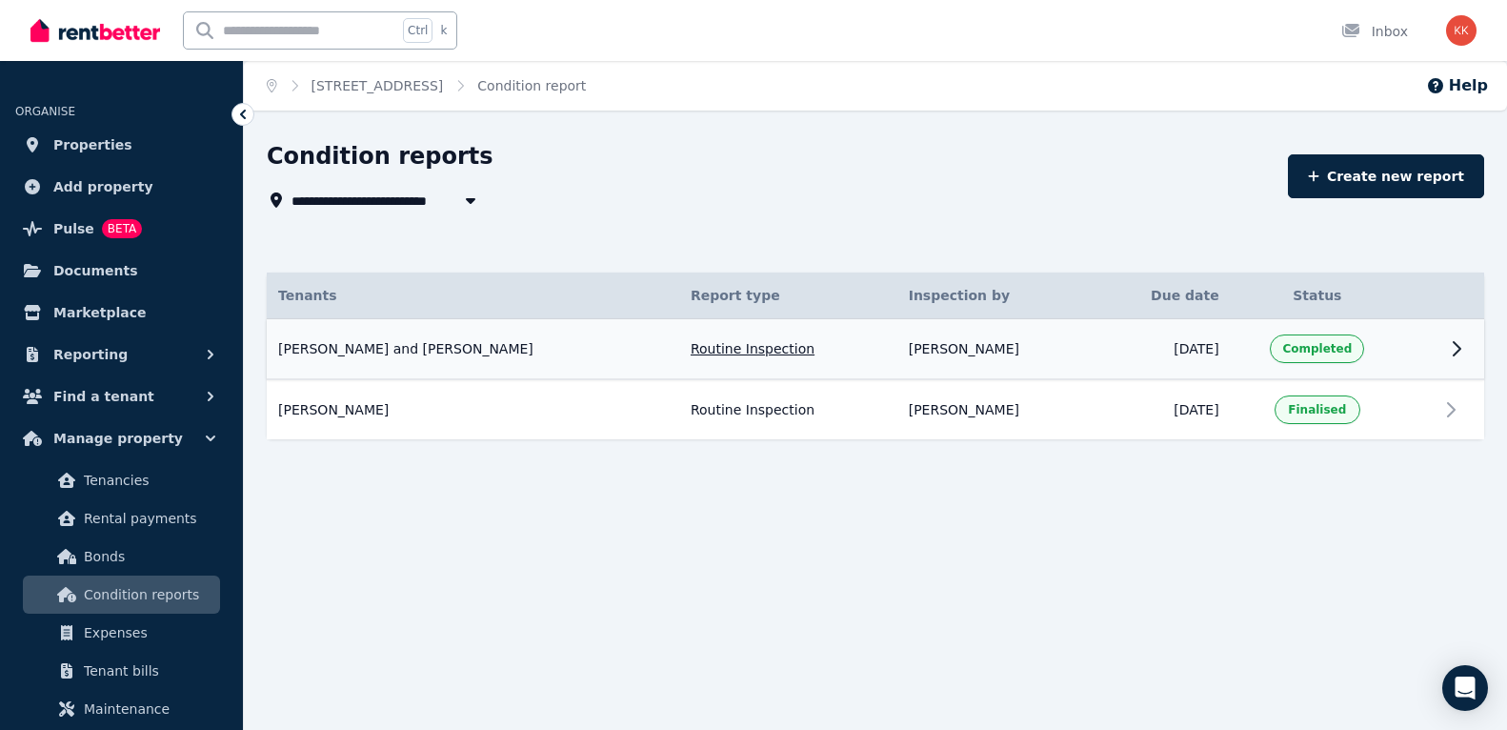
click at [730, 349] on td "Routine Inspection" at bounding box center [788, 349] width 218 height 61
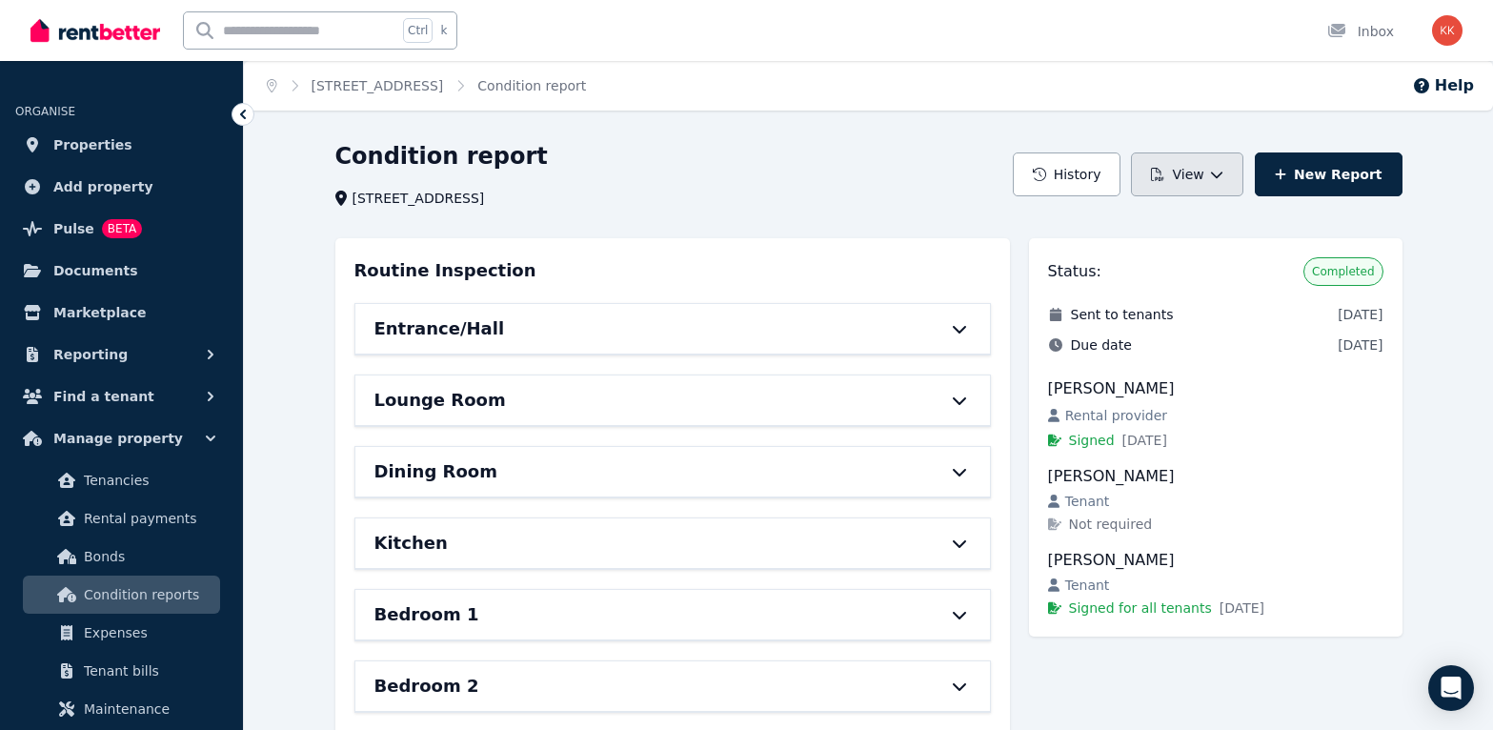
click at [1240, 171] on button "View" at bounding box center [1186, 174] width 111 height 44
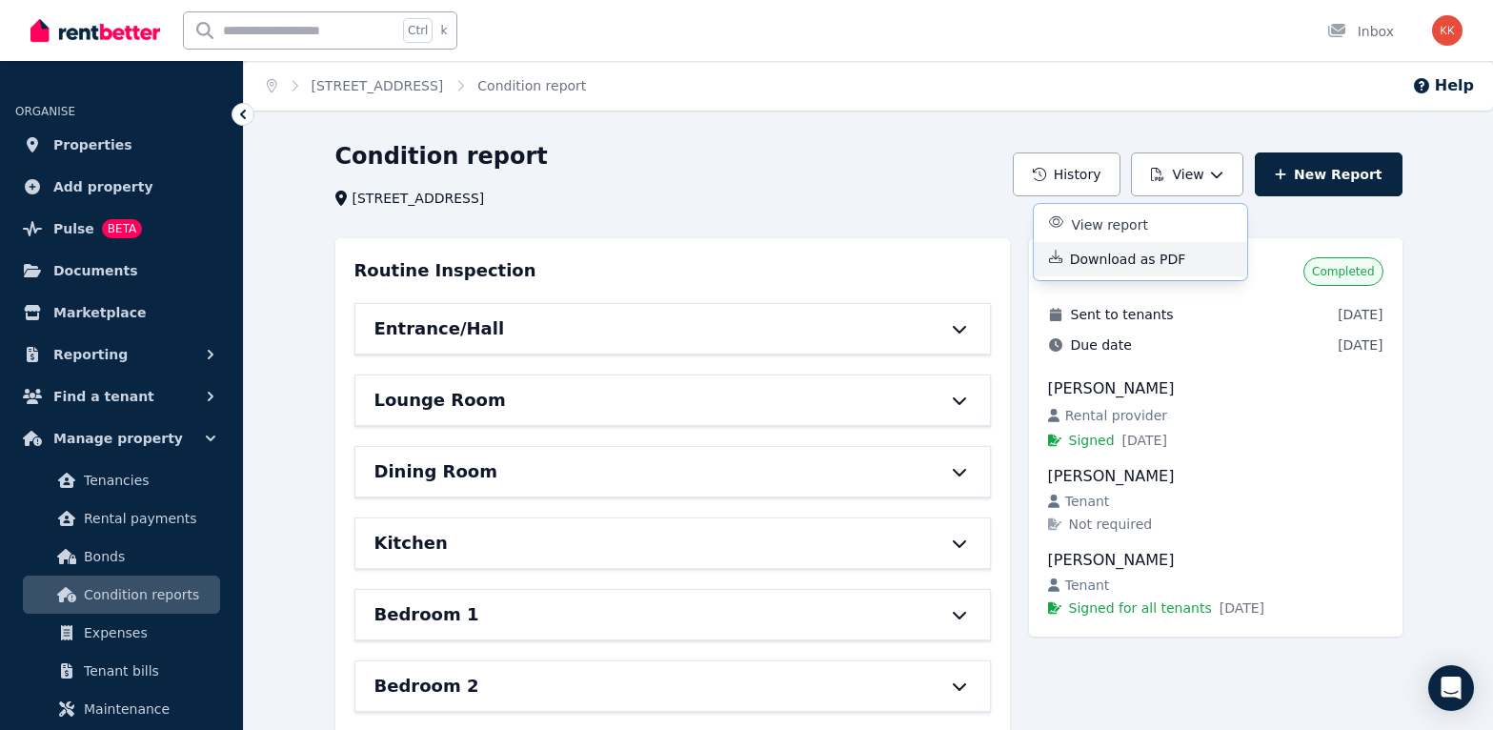
click at [1215, 256] on div "Download as PDF" at bounding box center [1151, 259] width 162 height 19
click at [100, 269] on span "Documents" at bounding box center [95, 270] width 85 height 23
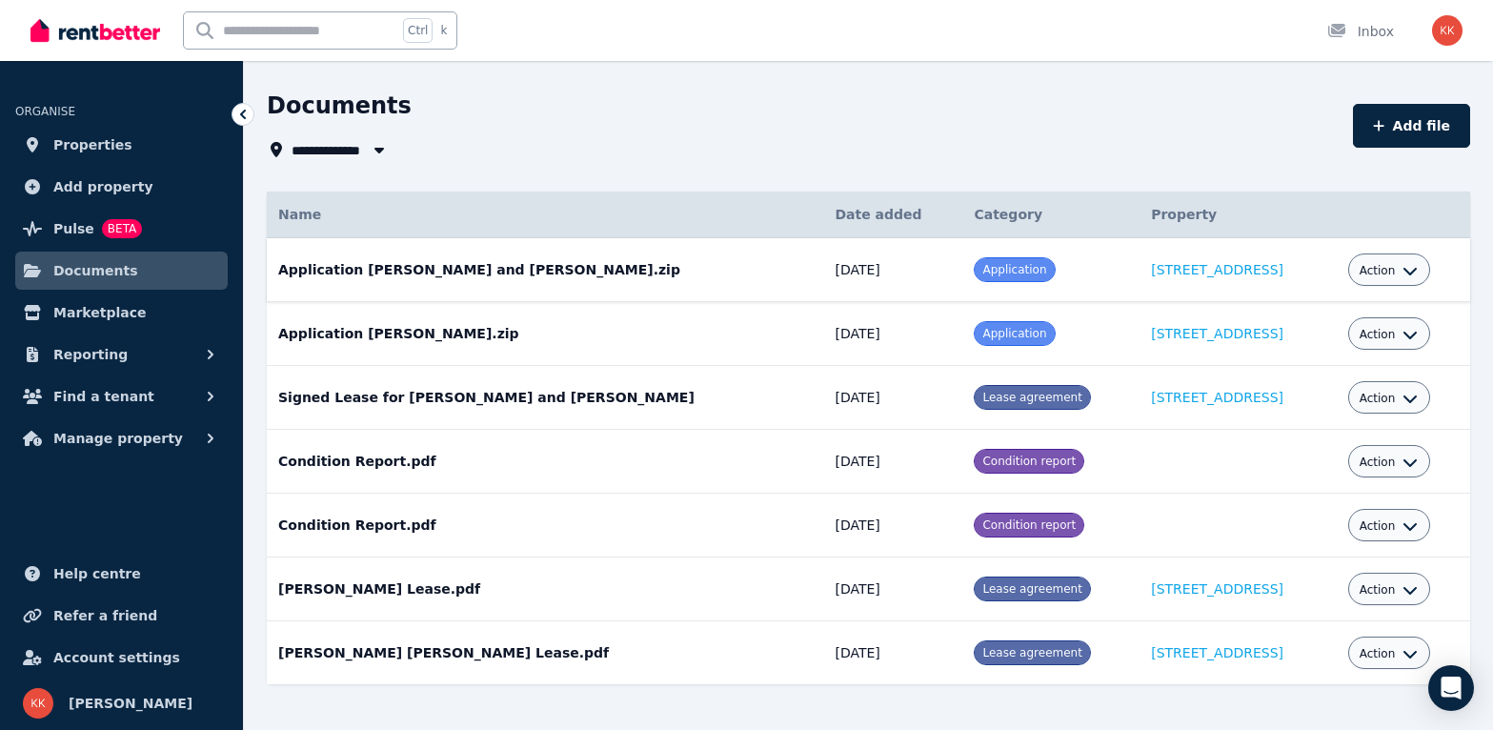
scroll to position [73, 0]
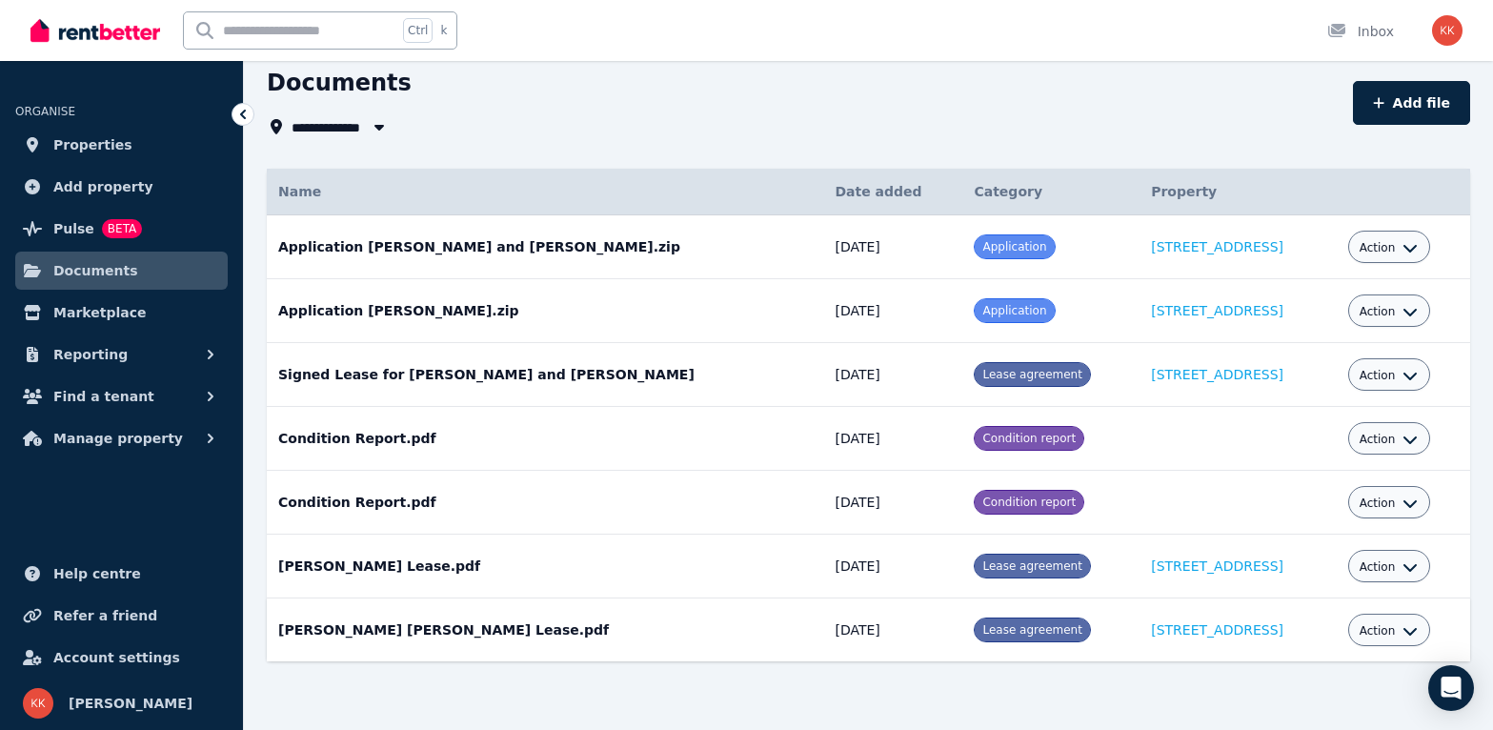
click at [362, 632] on td "[PERSON_NAME] [PERSON_NAME] Lease.pdf Date added: [DATE] Category: Lease agreem…" at bounding box center [545, 630] width 556 height 64
click at [1386, 379] on button "Action" at bounding box center [1388, 375] width 59 height 15
click at [1322, 494] on link "Download" at bounding box center [1330, 487] width 183 height 34
click at [1405, 248] on div "Action" at bounding box center [1389, 247] width 83 height 32
click at [1403, 247] on icon "button" at bounding box center [1409, 249] width 13 height 8
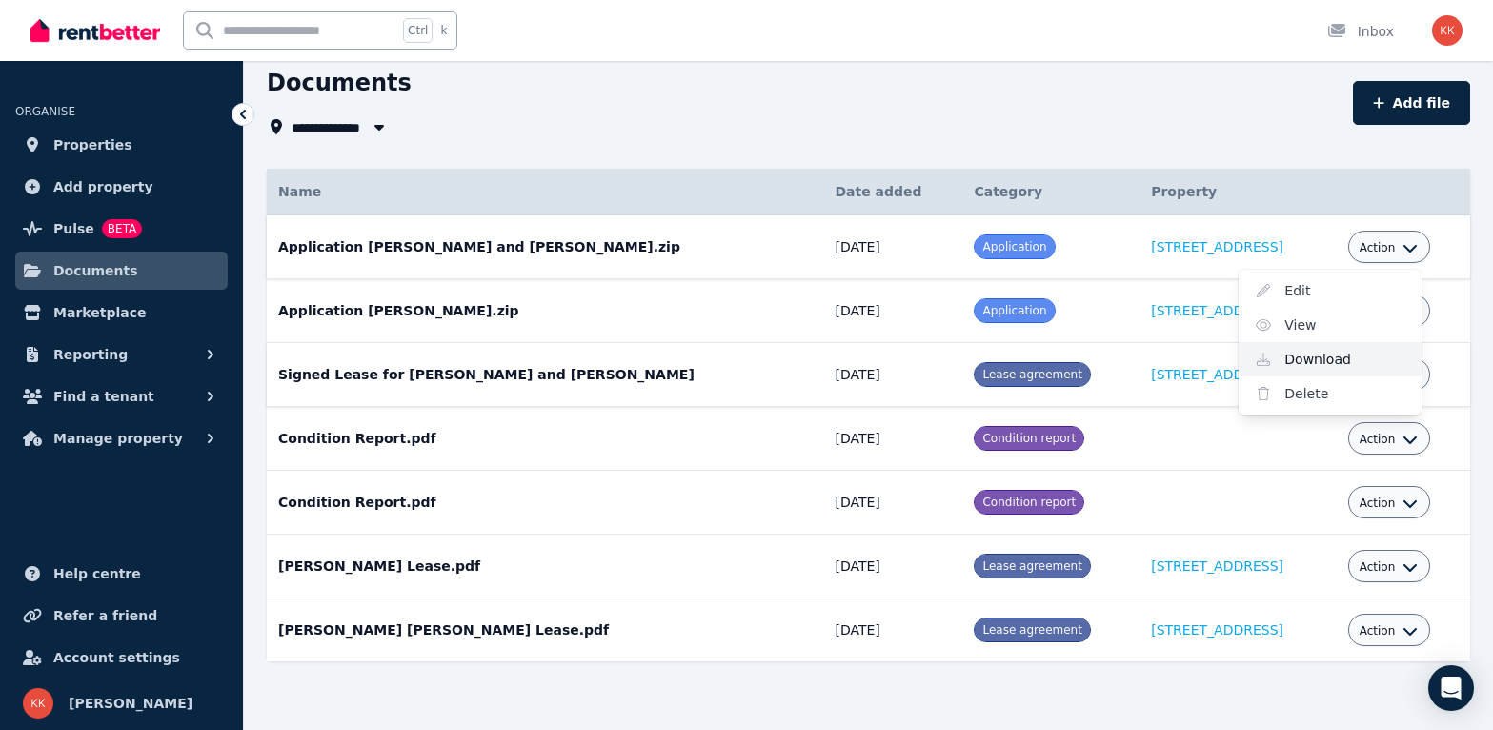
click at [1327, 358] on link "Download" at bounding box center [1330, 359] width 183 height 34
click at [1403, 633] on icon "button" at bounding box center [1409, 632] width 13 height 8
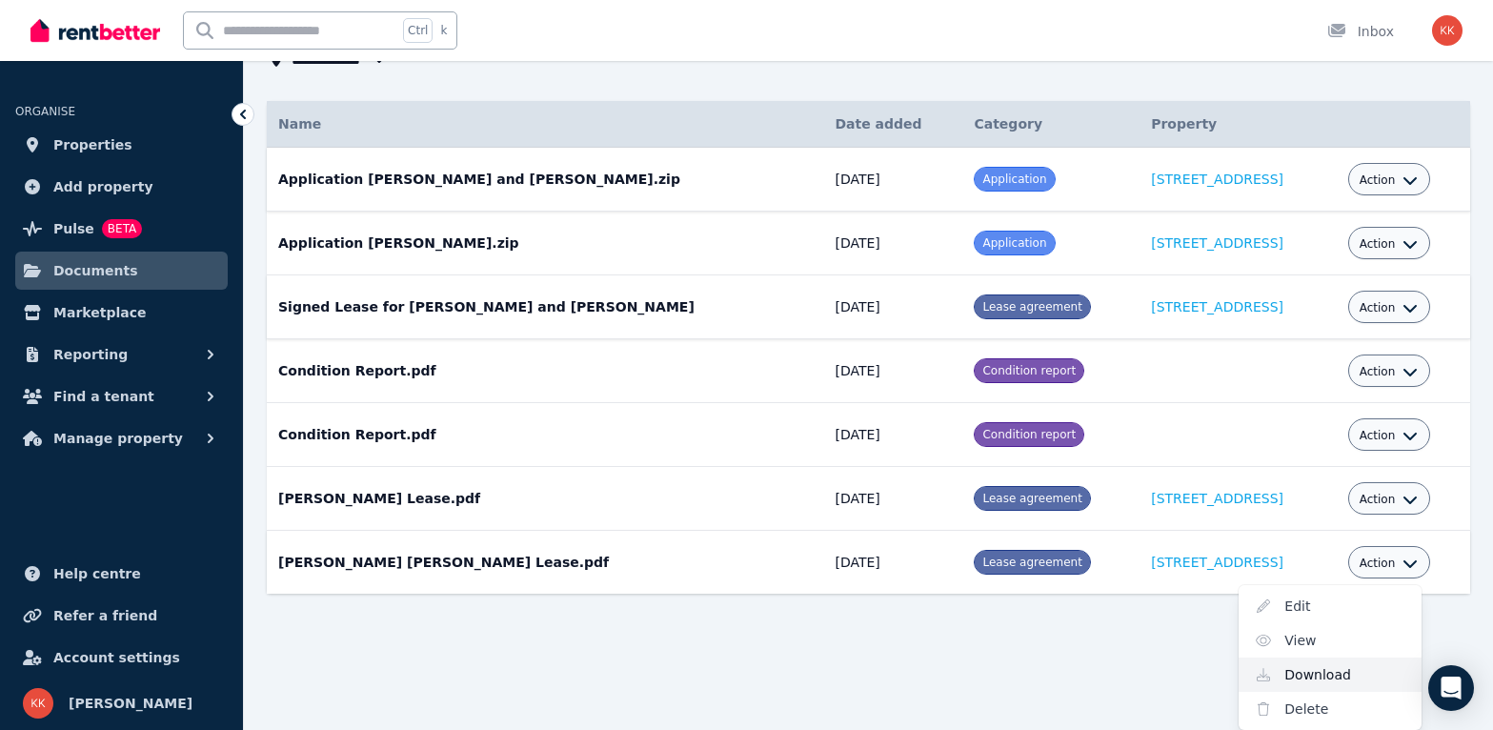
click at [1318, 678] on link "Download" at bounding box center [1330, 674] width 183 height 34
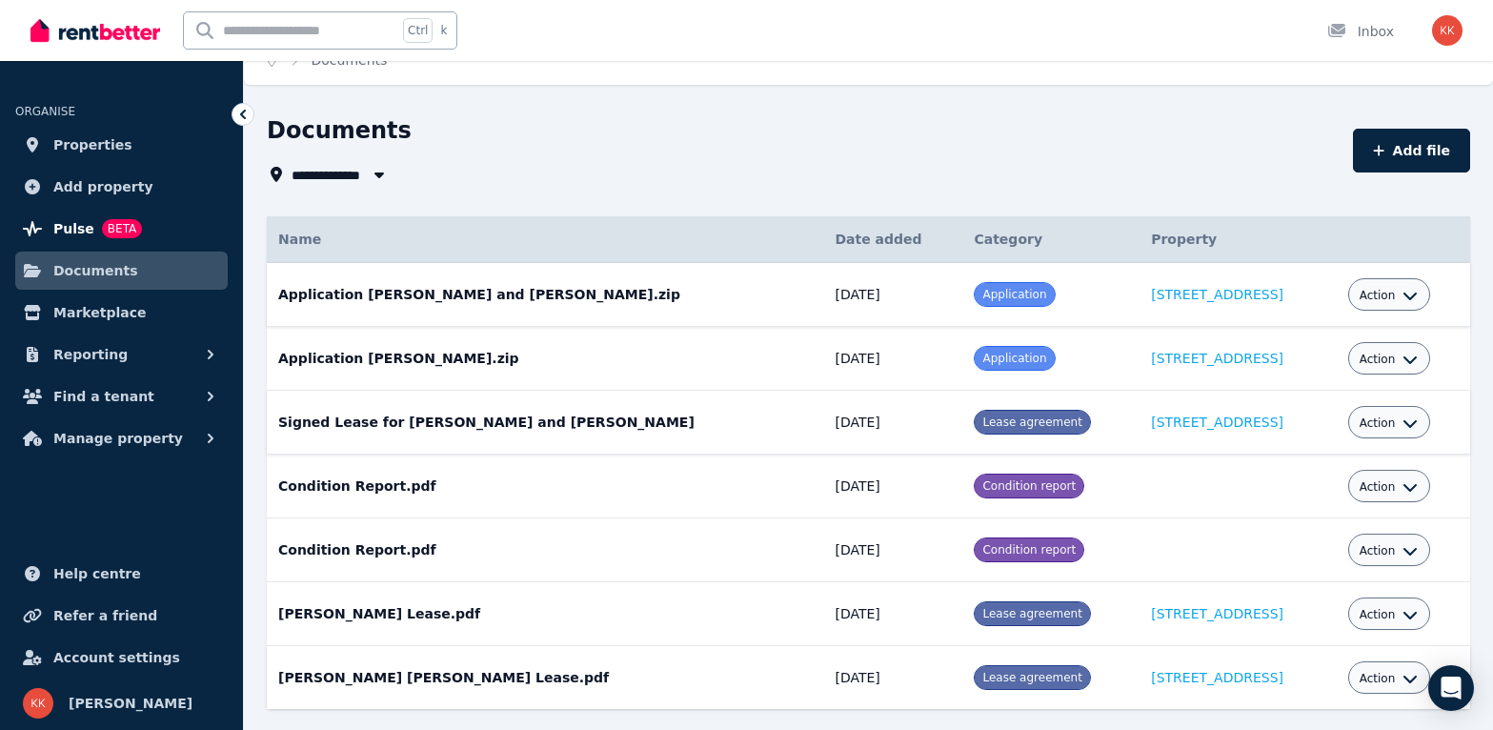
scroll to position [0, 0]
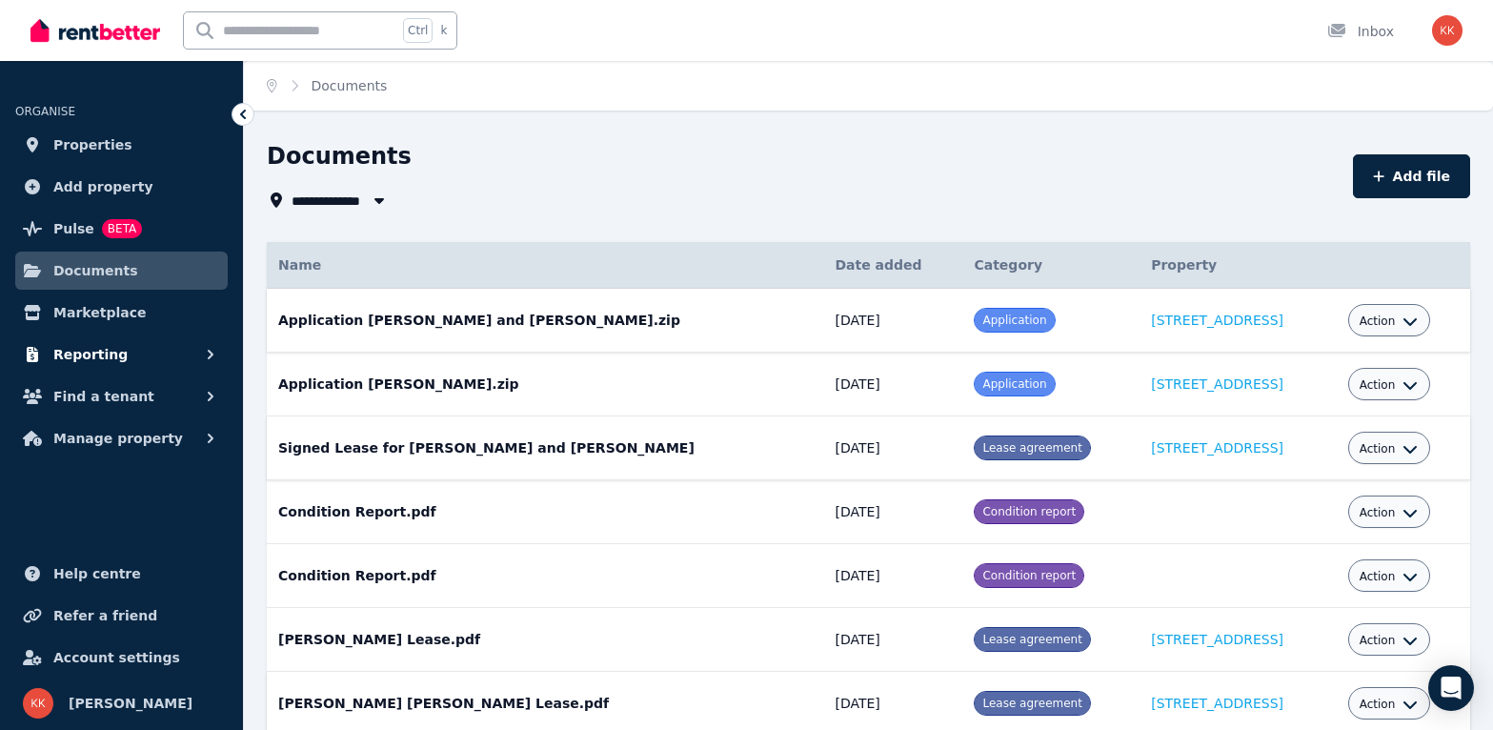
click at [114, 350] on button "Reporting" at bounding box center [121, 354] width 212 height 38
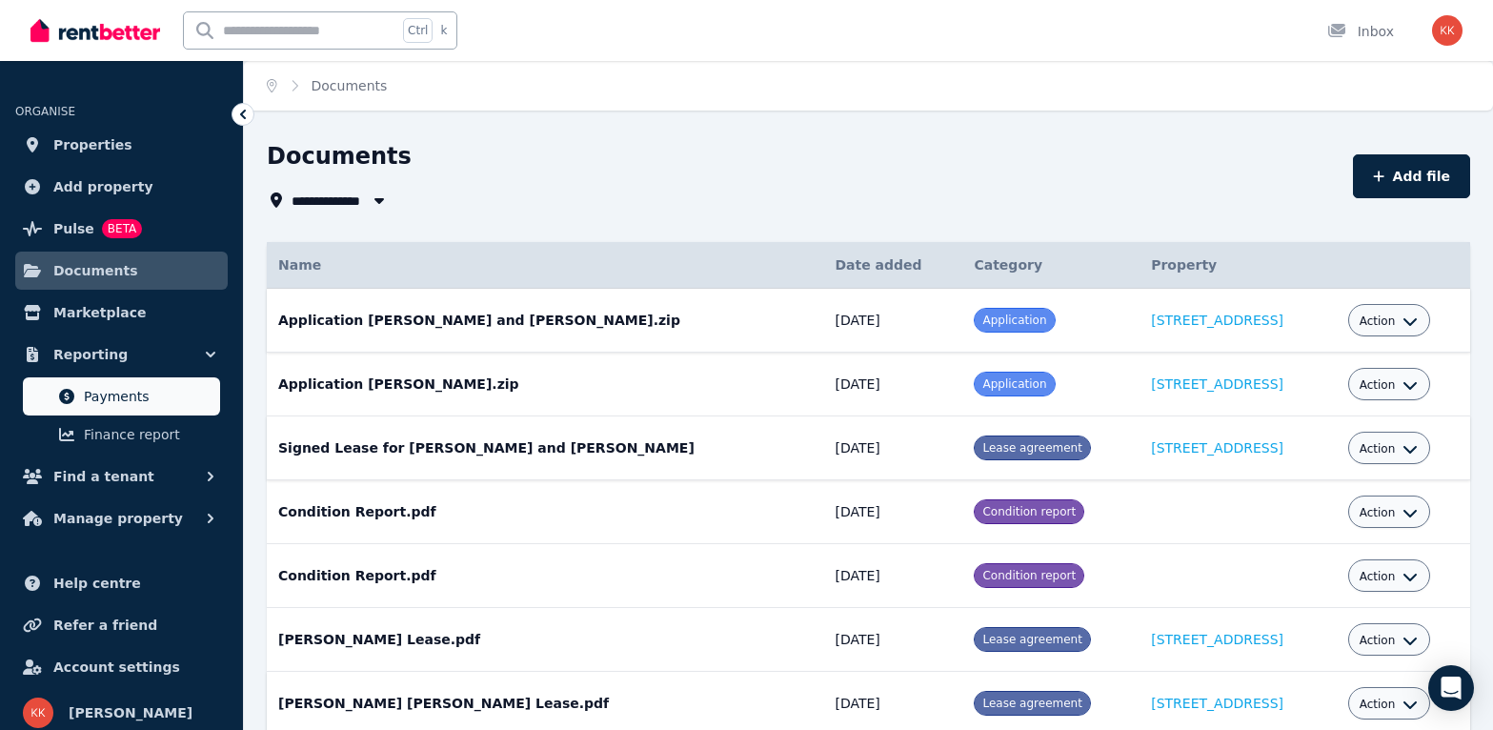
click at [113, 390] on span "Payments" at bounding box center [148, 396] width 129 height 23
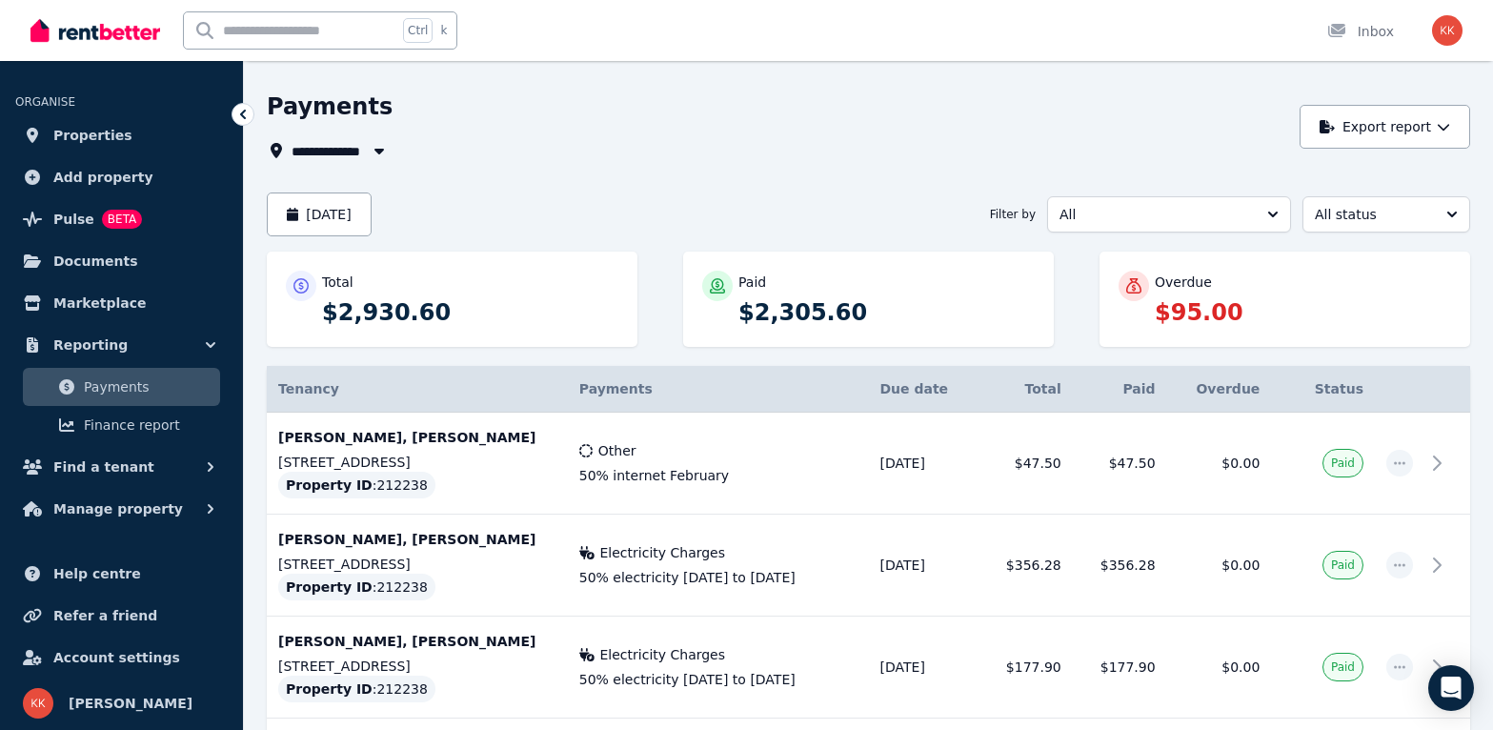
scroll to position [95, 0]
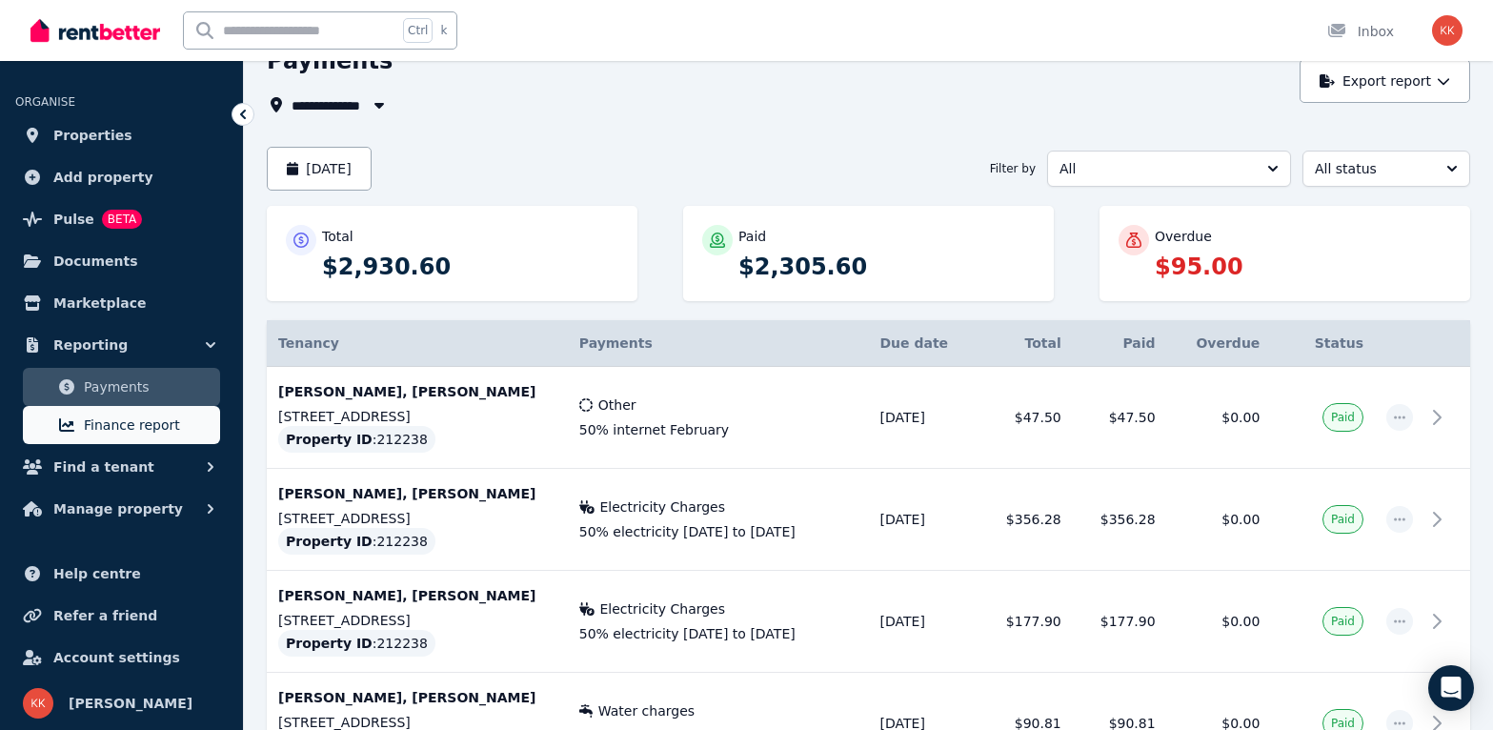
click at [129, 421] on span "Finance report" at bounding box center [148, 424] width 129 height 23
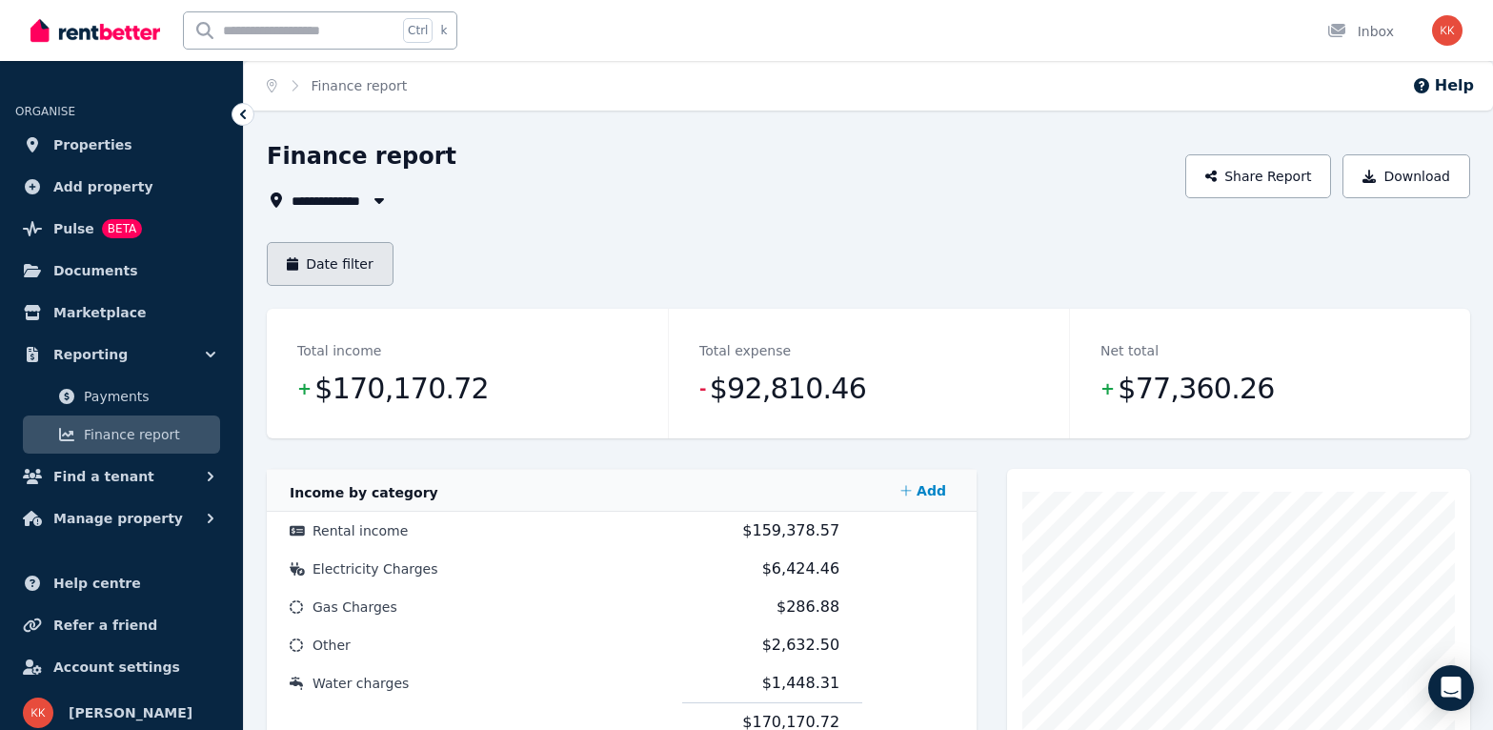
click at [348, 256] on button "Date filter" at bounding box center [330, 264] width 127 height 44
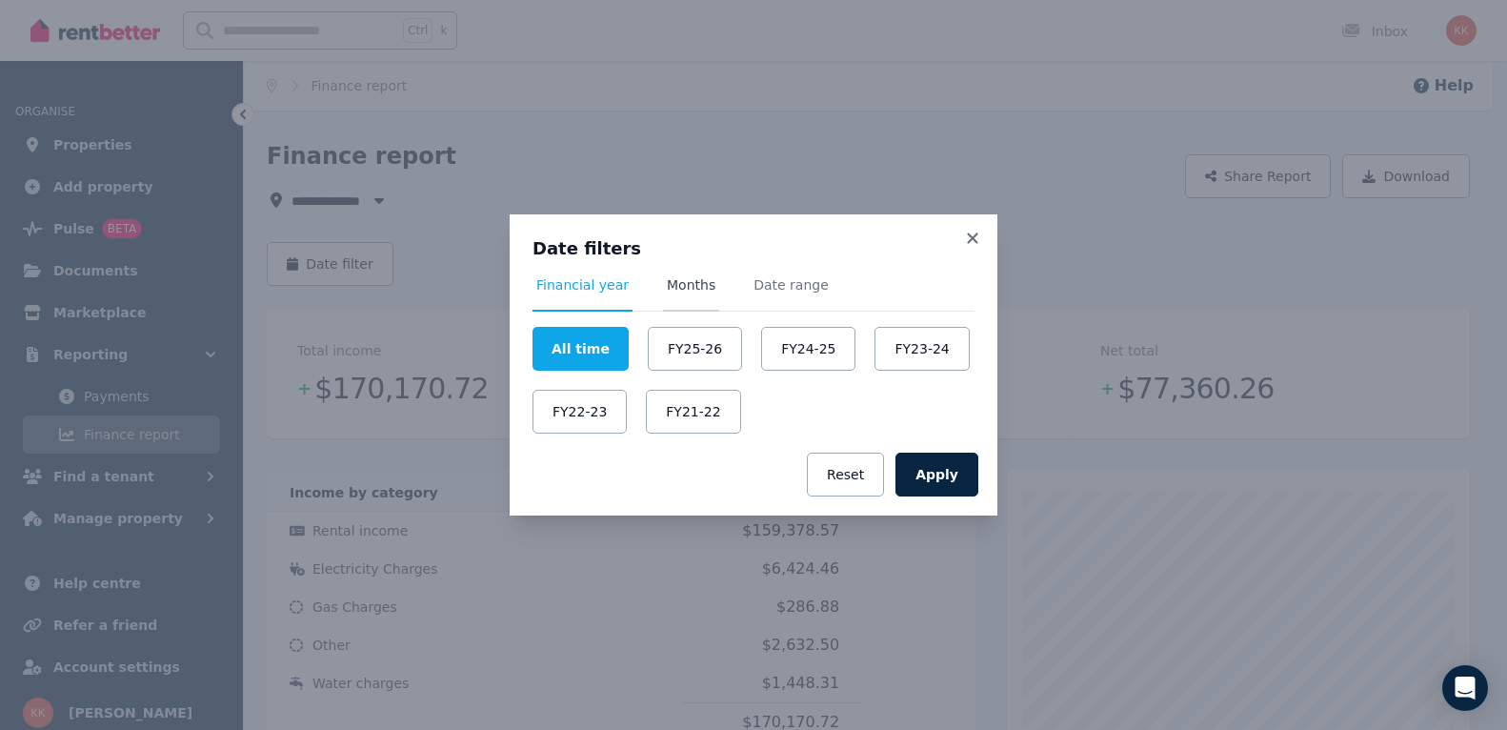
click at [678, 287] on span "Months" at bounding box center [691, 284] width 49 height 19
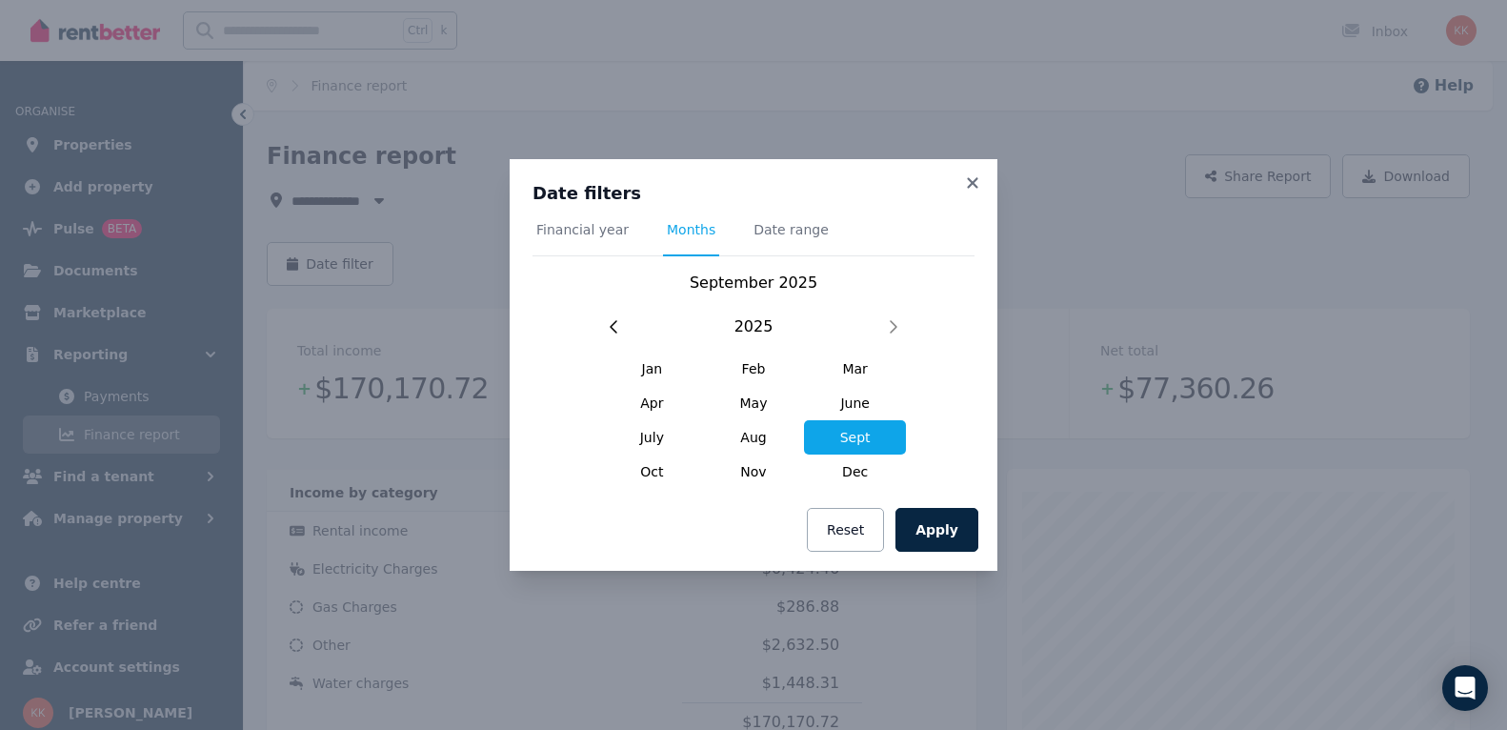
click at [874, 440] on span "Sept" at bounding box center [855, 437] width 102 height 34
click at [933, 527] on button "Apply" at bounding box center [937, 530] width 83 height 44
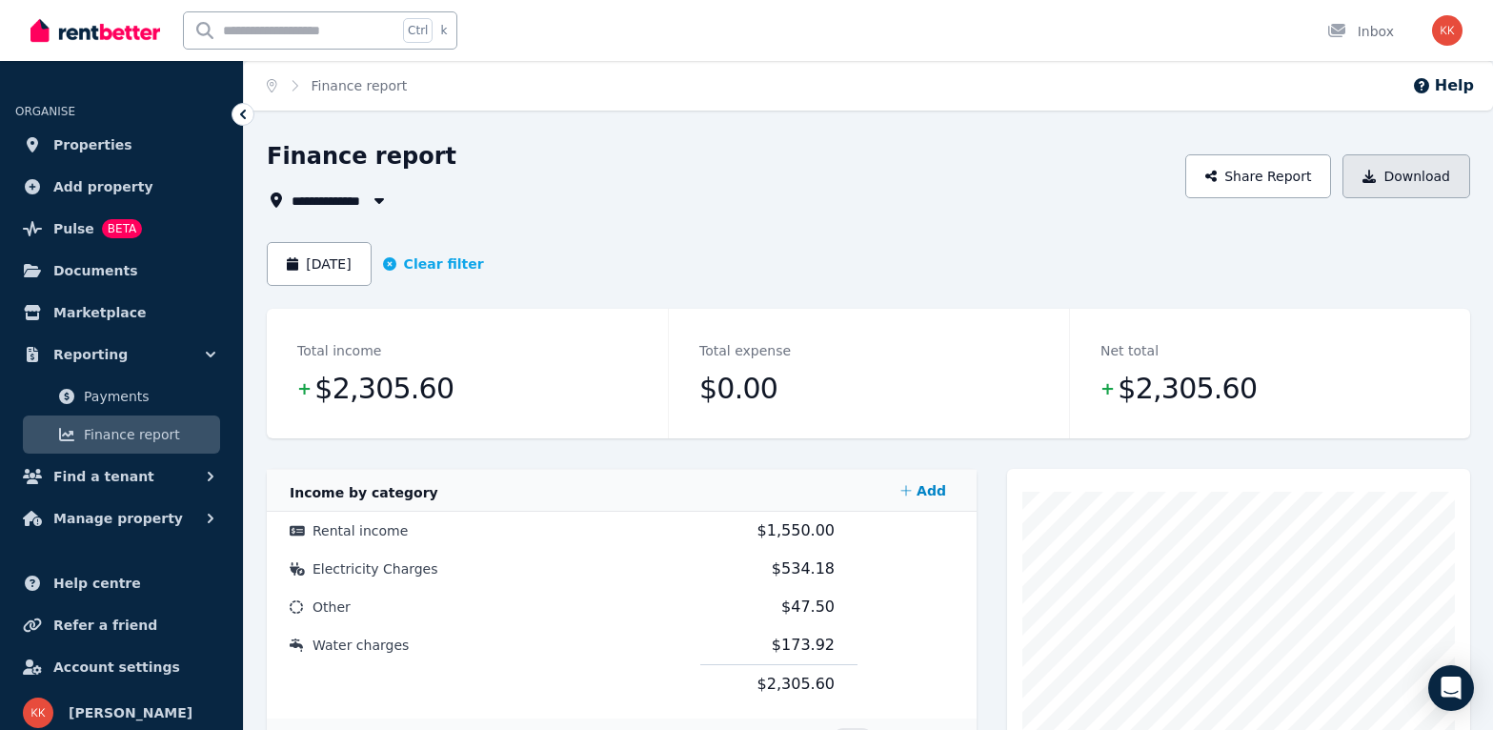
click at [1417, 172] on button "Download" at bounding box center [1406, 176] width 128 height 44
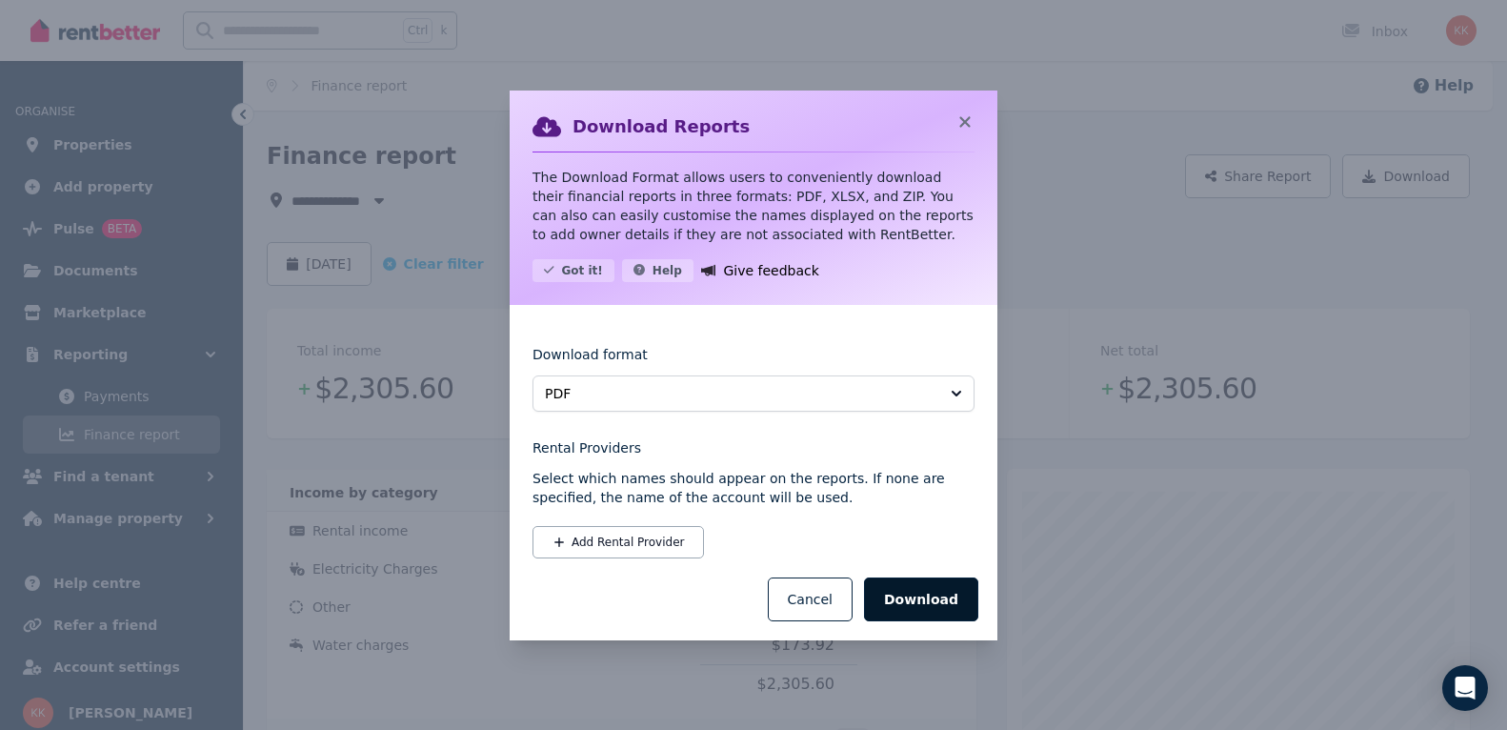
click at [915, 595] on button "Download" at bounding box center [921, 599] width 114 height 44
